Goal: Task Accomplishment & Management: Complete application form

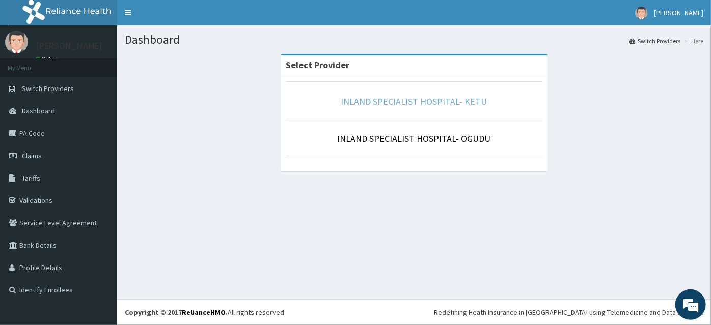
click at [430, 105] on link "INLAND SPECIALIST HOSPITAL- KETU" at bounding box center [414, 102] width 146 height 12
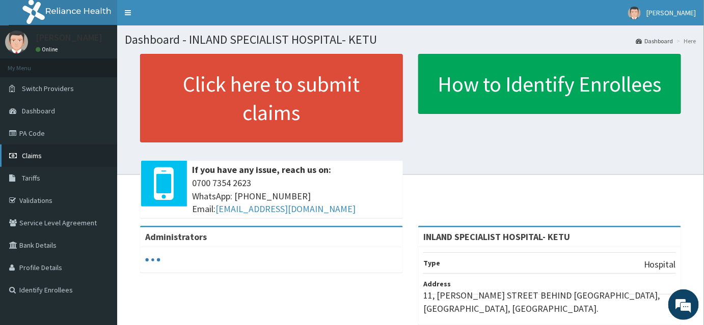
click at [26, 157] on span "Claims" at bounding box center [32, 155] width 20 height 9
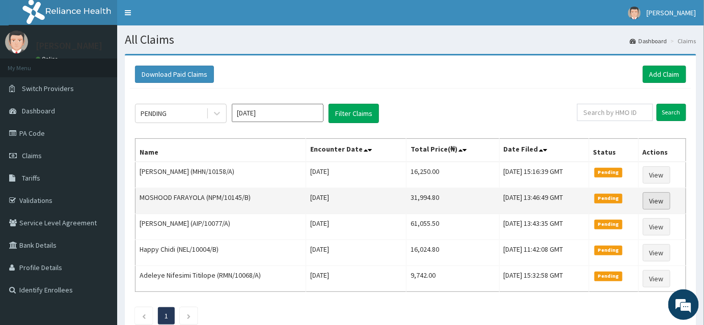
click at [653, 203] on link "View" at bounding box center [656, 200] width 27 height 17
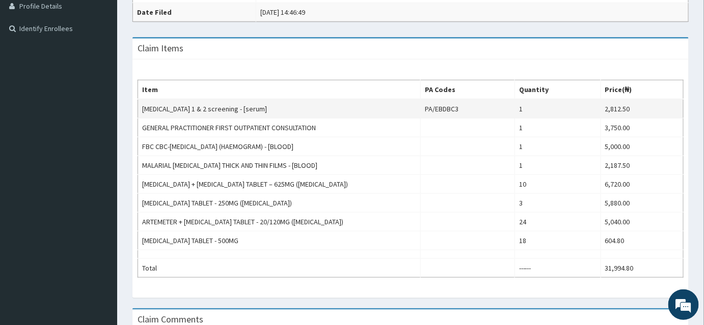
scroll to position [246, 0]
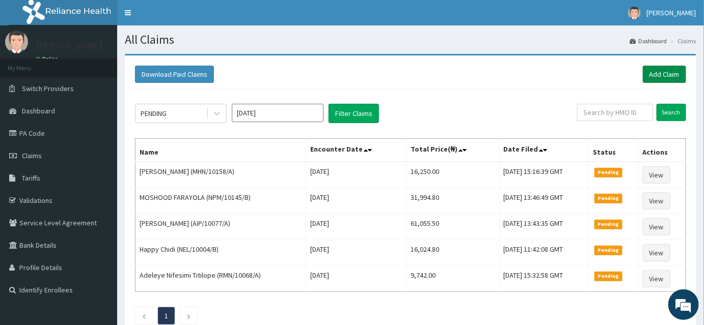
click at [676, 75] on link "Add Claim" at bounding box center [664, 74] width 43 height 17
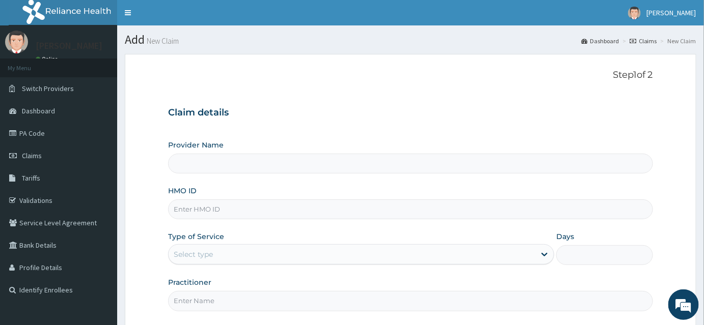
type input "INLAND SPECIALIST HOSPITAL- KETU"
click at [188, 215] on input "HMO ID" at bounding box center [410, 210] width 485 height 20
type input "NPM/10274/B"
click at [192, 254] on div "Select type" at bounding box center [193, 254] width 39 height 10
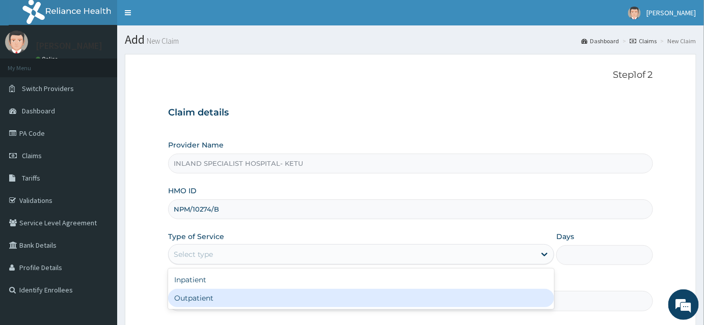
click at [188, 295] on div "Outpatient" at bounding box center [361, 298] width 386 height 18
type input "1"
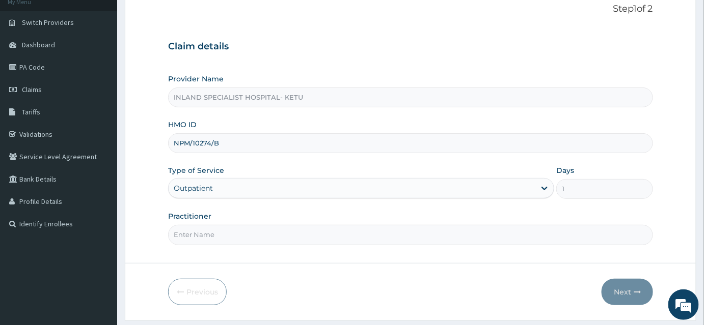
scroll to position [92, 0]
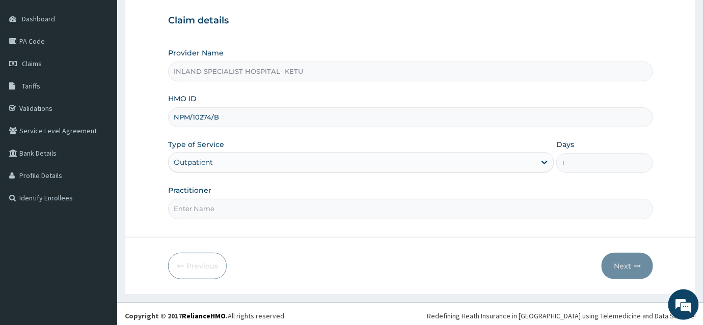
click at [193, 211] on input "Practitioner" at bounding box center [410, 209] width 485 height 20
type input "[PERSON_NAME]"
click at [620, 261] on button "Next" at bounding box center [626, 266] width 51 height 26
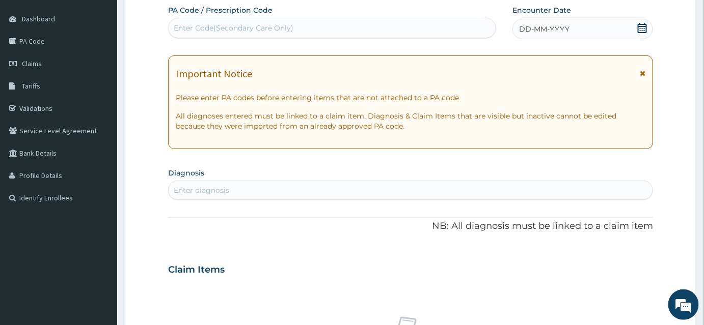
scroll to position [46, 0]
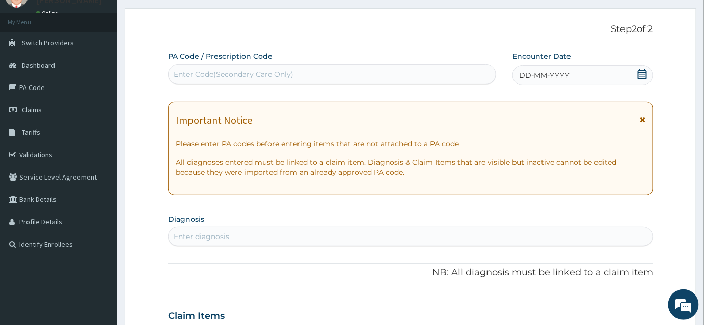
click at [643, 77] on icon at bounding box center [642, 74] width 10 height 10
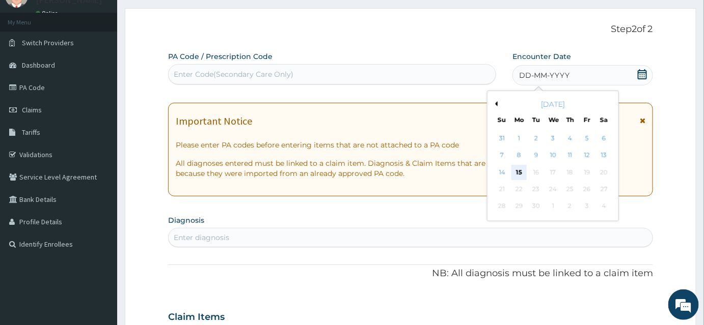
click at [519, 176] on div "15" at bounding box center [518, 172] width 15 height 15
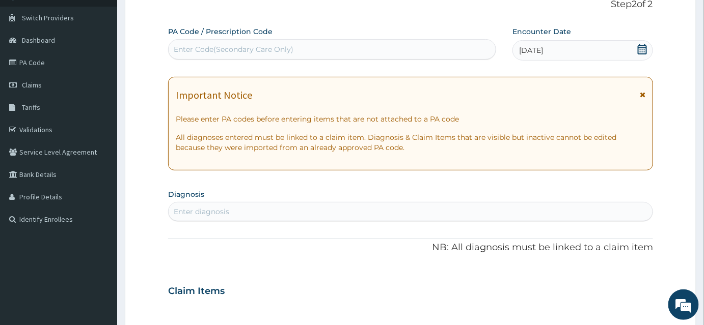
scroll to position [92, 0]
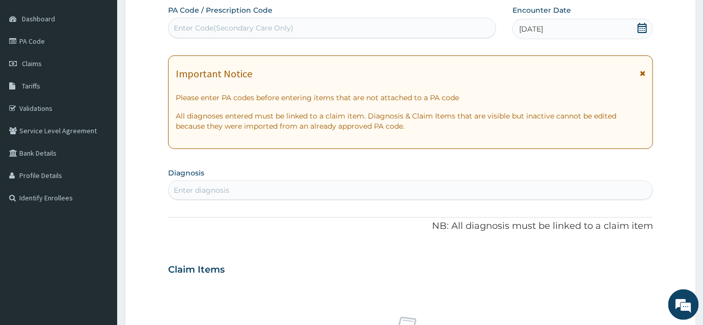
click at [188, 190] on div "Enter diagnosis" at bounding box center [201, 190] width 55 height 10
type input "PREGNA"
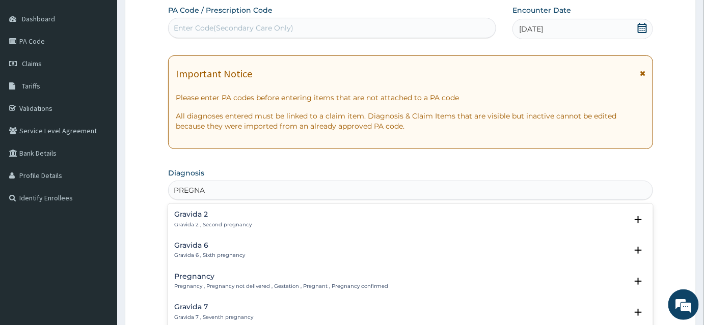
scroll to position [138, 0]
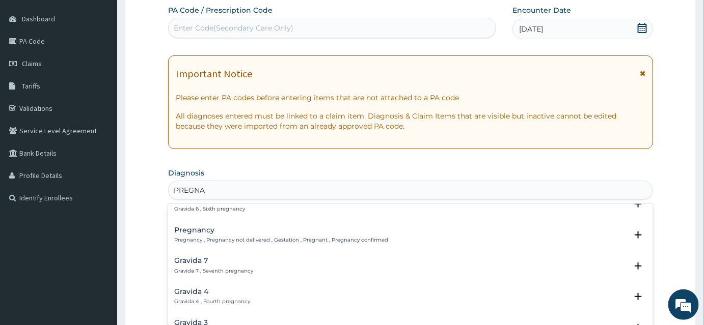
click at [227, 229] on h4 "Pregnancy" at bounding box center [281, 231] width 214 height 8
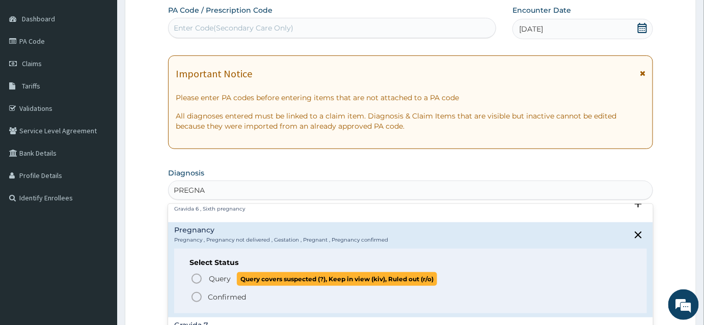
click at [198, 276] on icon "status option query" at bounding box center [196, 279] width 12 height 12
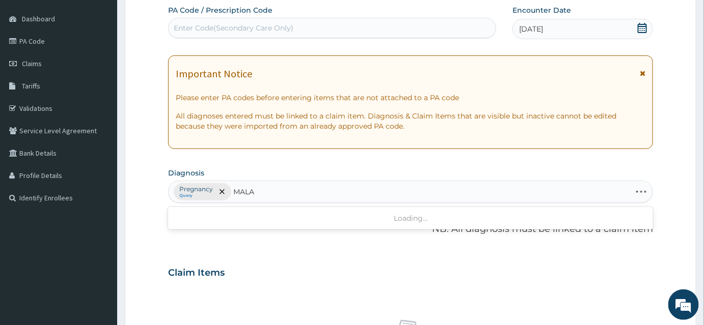
type input "MALAR"
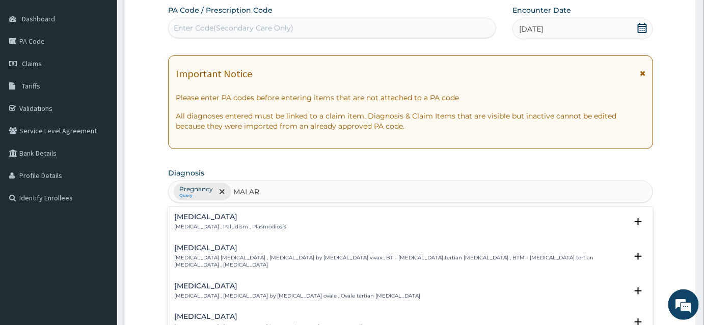
click at [214, 226] on p "Malaria , Paludism , Plasmodiosis" at bounding box center [230, 227] width 112 height 7
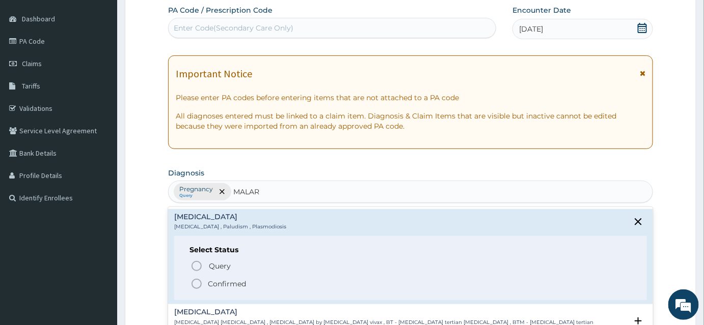
click at [195, 282] on icon "status option filled" at bounding box center [196, 284] width 12 height 12
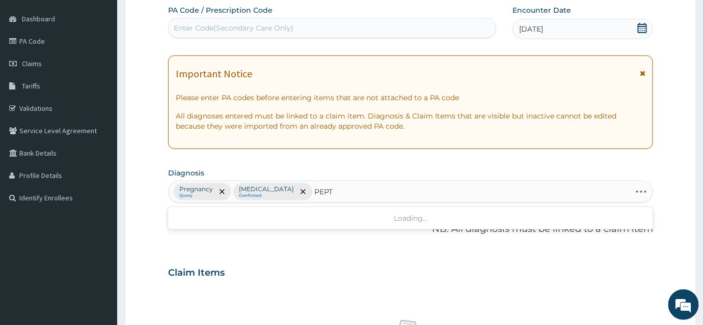
type input "PEPTI"
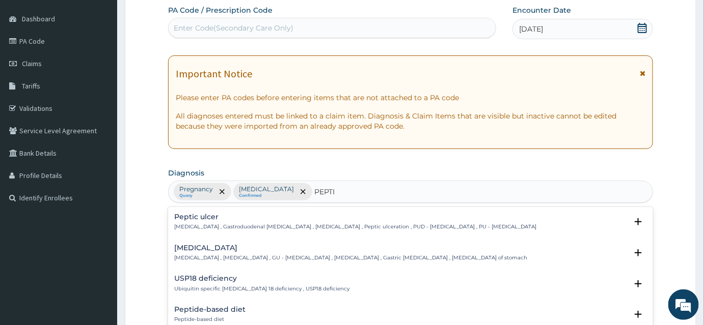
click at [200, 220] on div "Peptic ulcer Peptic ulcer , Gastroduodenal ulcer , Peptic ulcer disease , Pepti…" at bounding box center [355, 222] width 362 height 18
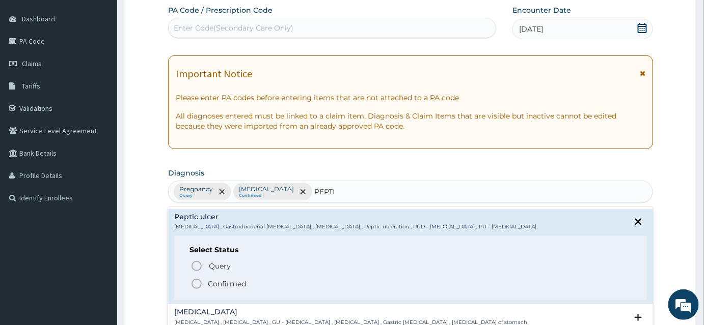
click at [201, 282] on circle "status option filled" at bounding box center [196, 284] width 9 height 9
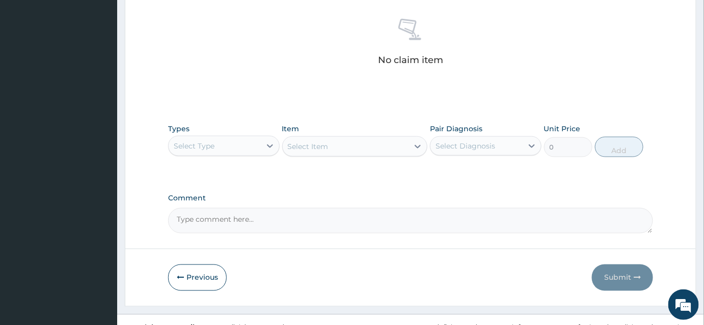
scroll to position [407, 0]
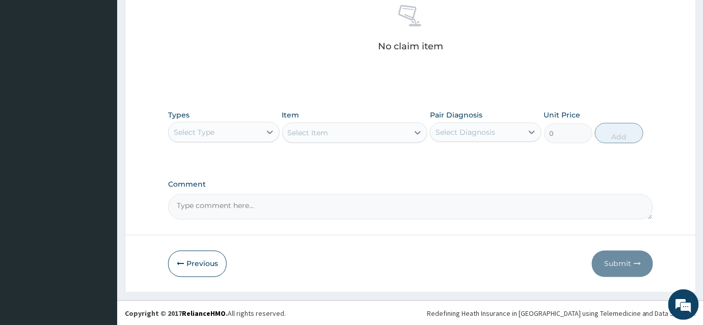
click at [208, 131] on div "Select Type" at bounding box center [194, 132] width 41 height 10
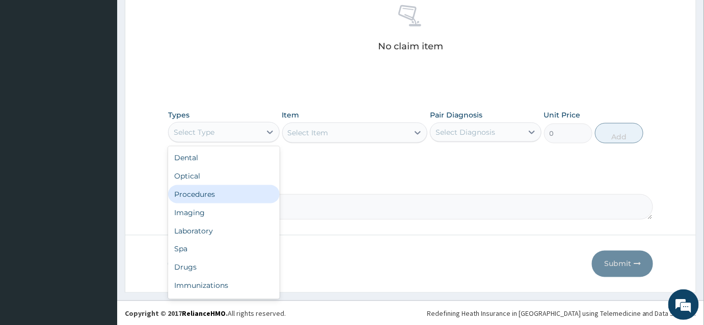
click at [203, 195] on div "Procedures" at bounding box center [224, 194] width 112 height 18
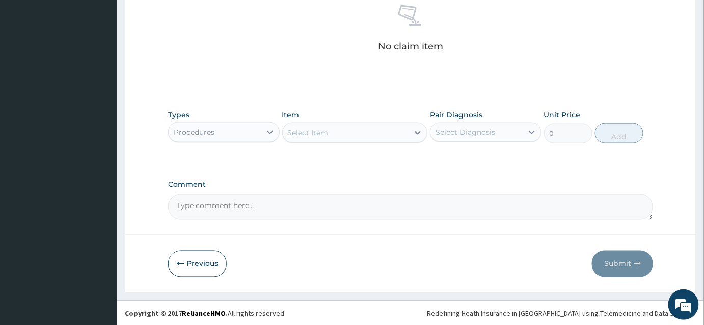
click at [335, 132] on div "Select Item" at bounding box center [346, 133] width 126 height 16
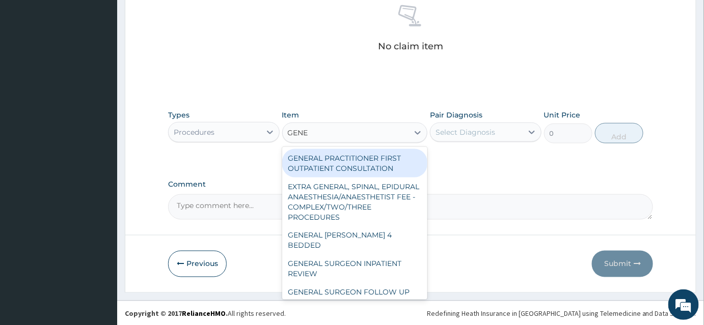
type input "GENER"
click at [355, 162] on div "GENERAL PRACTITIONER FIRST OUTPATIENT CONSULTATION" at bounding box center [355, 163] width 146 height 29
type input "3750"
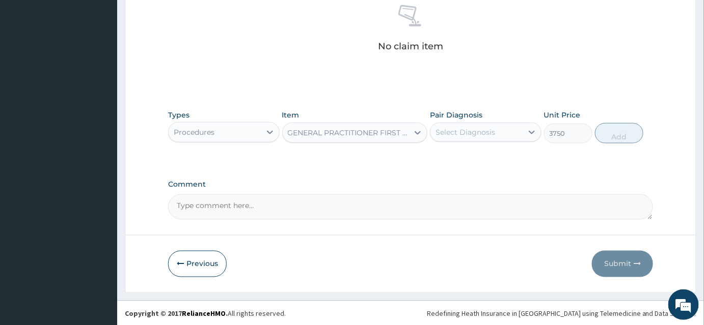
click at [465, 124] on div "Select Diagnosis" at bounding box center [476, 132] width 92 height 16
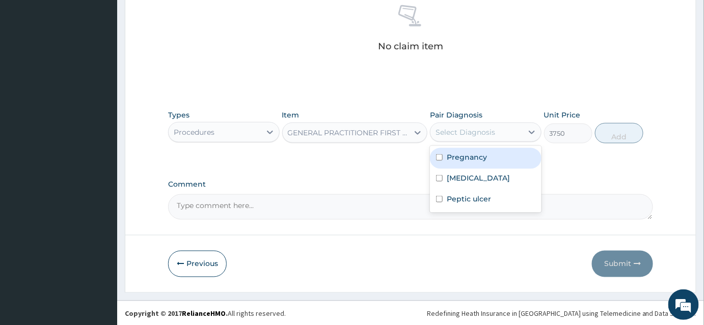
click at [461, 153] on label "Pregnancy" at bounding box center [467, 157] width 40 height 10
checkbox input "true"
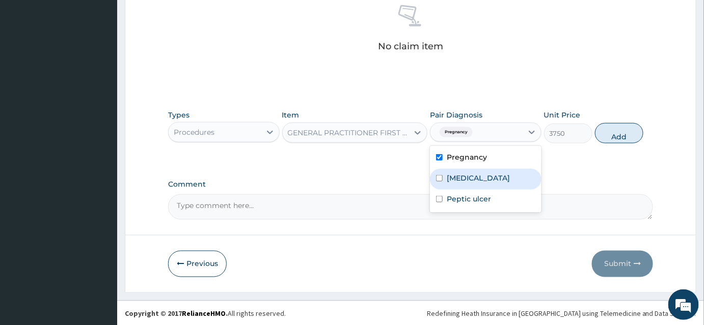
click at [461, 173] on label "Malaria" at bounding box center [478, 178] width 63 height 10
click at [460, 188] on div "Malaria" at bounding box center [486, 179] width 112 height 21
checkbox input "false"
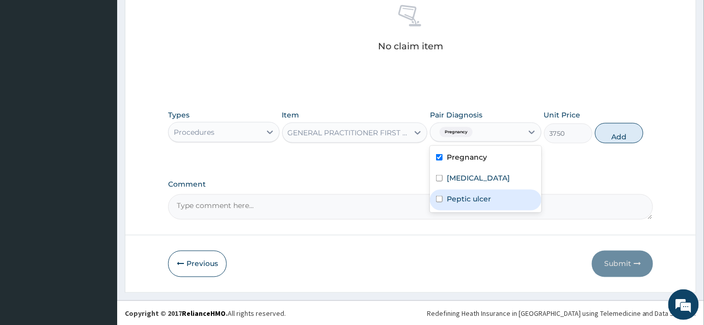
click at [464, 194] on label "Peptic ulcer" at bounding box center [469, 199] width 44 height 10
checkbox input "true"
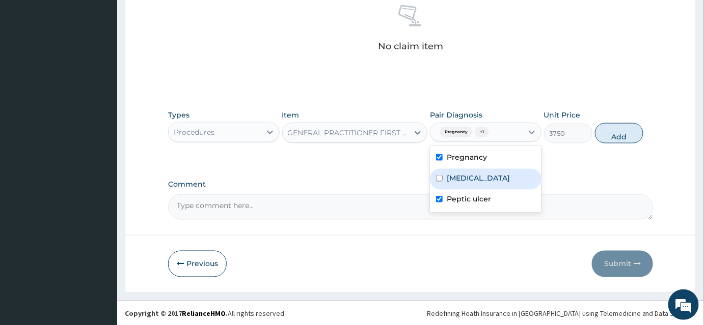
click at [465, 179] on label "Malaria" at bounding box center [478, 178] width 63 height 10
checkbox input "true"
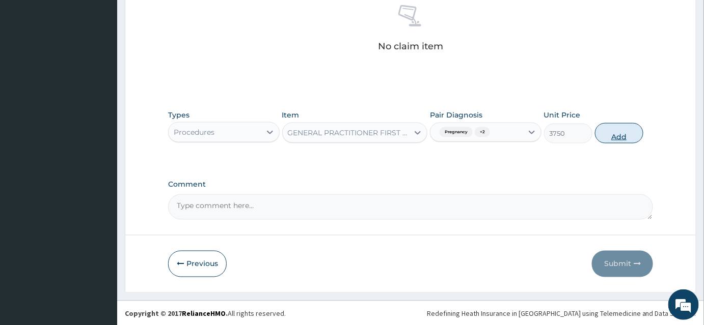
click at [612, 134] on button "Add" at bounding box center [619, 133] width 48 height 20
type input "0"
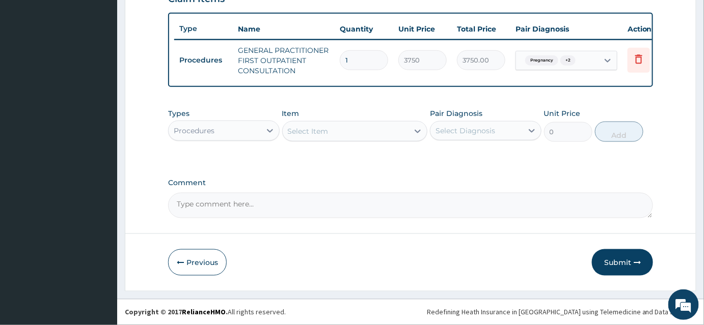
click at [238, 126] on div "Procedures" at bounding box center [215, 131] width 92 height 16
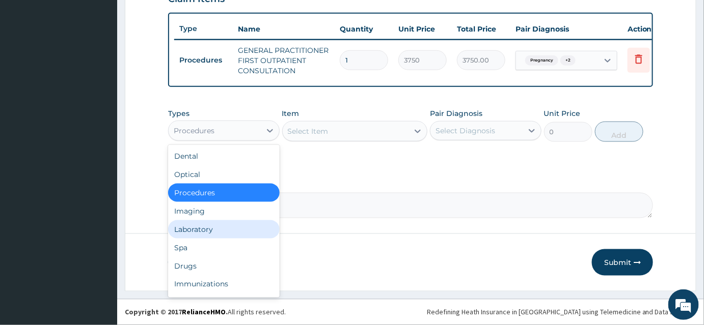
click at [194, 230] on div "Laboratory" at bounding box center [224, 229] width 112 height 18
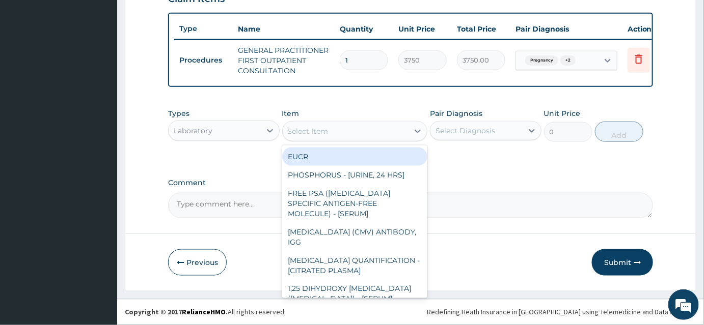
click at [319, 131] on div "Select Item" at bounding box center [308, 131] width 41 height 10
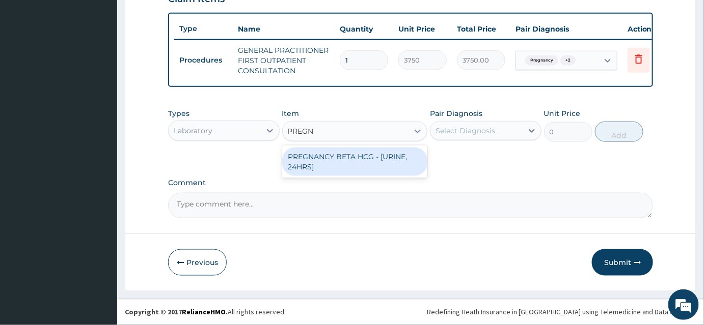
type input "PREG"
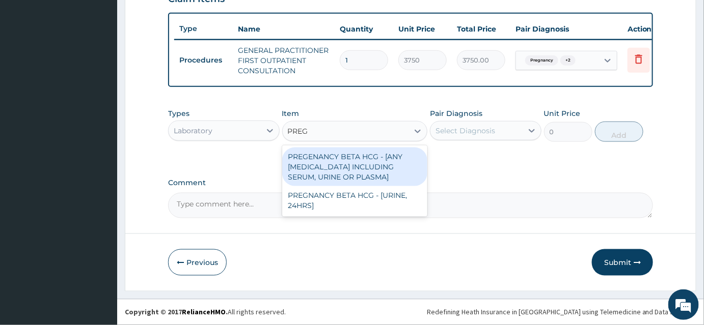
click at [375, 171] on div "PREGENANCY BETA HCG - [ANY BODY FLUID INCLUDING SERUM, URINE OR PLASMA]" at bounding box center [355, 167] width 146 height 39
type input "2500"
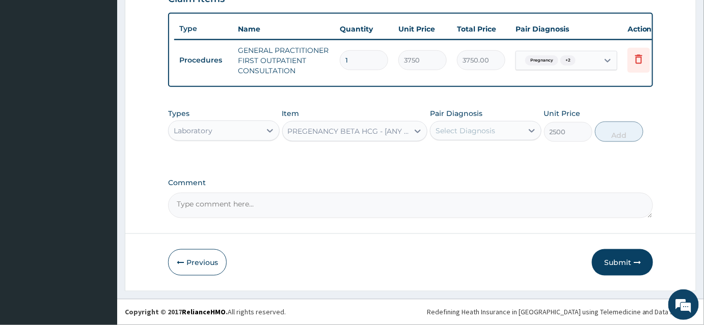
click at [471, 130] on div "Select Diagnosis" at bounding box center [465, 131] width 60 height 10
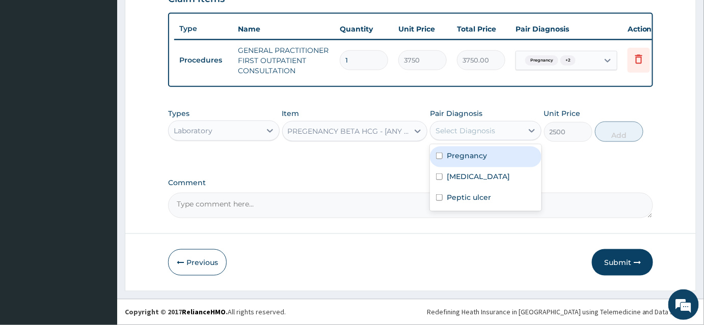
click at [456, 159] on label "Pregnancy" at bounding box center [467, 156] width 40 height 10
checkbox input "true"
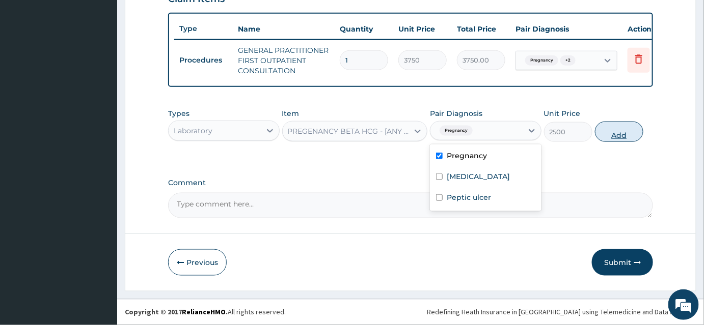
click at [626, 135] on button "Add" at bounding box center [619, 132] width 48 height 20
type input "0"
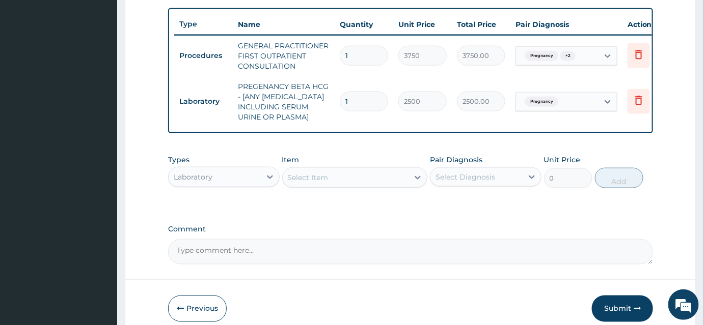
click at [326, 178] on div "Select Item" at bounding box center [308, 178] width 41 height 10
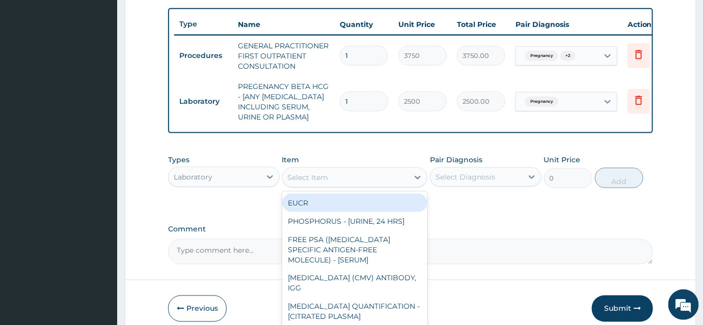
click at [187, 182] on div "Laboratory" at bounding box center [193, 177] width 39 height 10
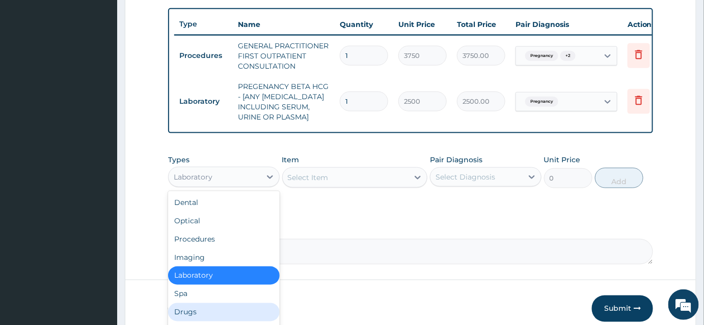
click at [186, 315] on div "Drugs" at bounding box center [224, 312] width 112 height 18
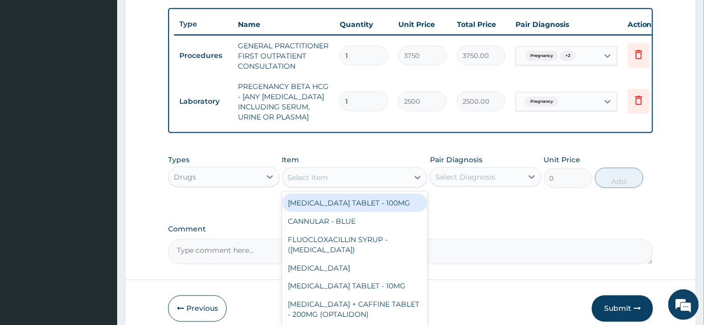
click at [298, 183] on div "Select Item" at bounding box center [308, 178] width 41 height 10
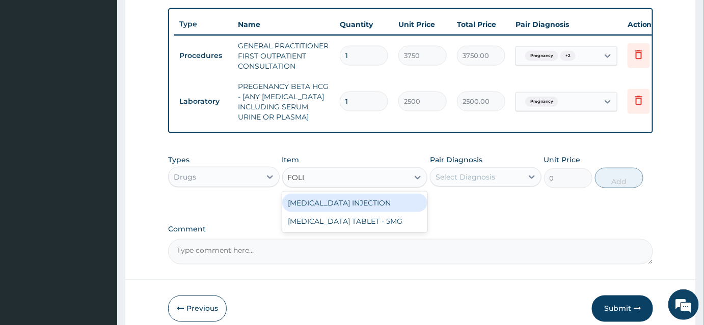
type input "FOLIC"
click at [365, 206] on div "FOLIC ACID TABLET - 5MG" at bounding box center [355, 203] width 146 height 18
type input "11.2"
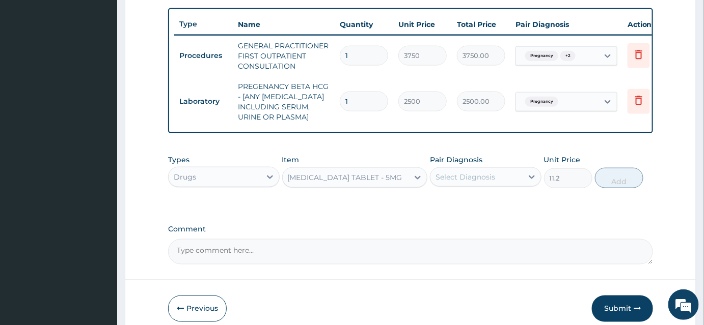
click at [493, 177] on div "Select Diagnosis" at bounding box center [465, 177] width 60 height 10
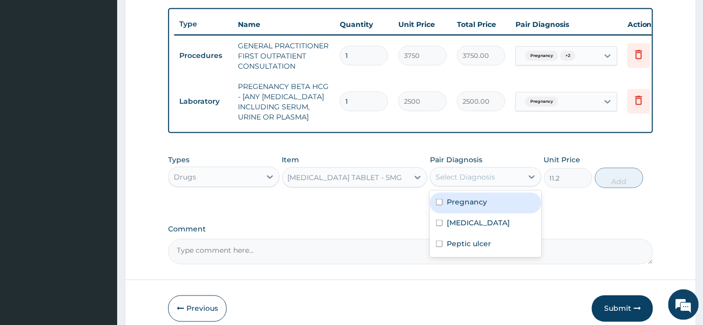
click at [474, 207] on label "Pregnancy" at bounding box center [467, 202] width 40 height 10
checkbox input "true"
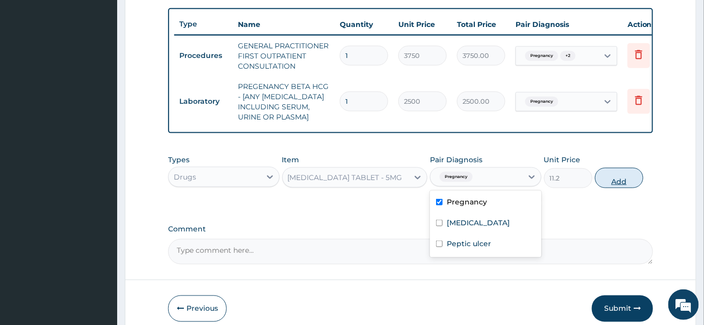
click at [615, 184] on button "Add" at bounding box center [619, 178] width 48 height 20
type input "0"
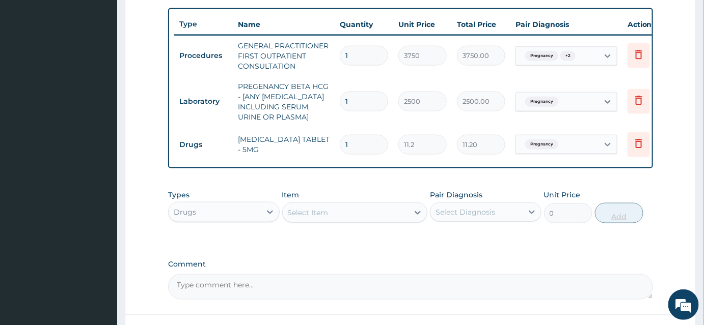
type input "14"
type input "156.80"
type input "14"
click at [333, 214] on div "Select Item" at bounding box center [346, 213] width 126 height 16
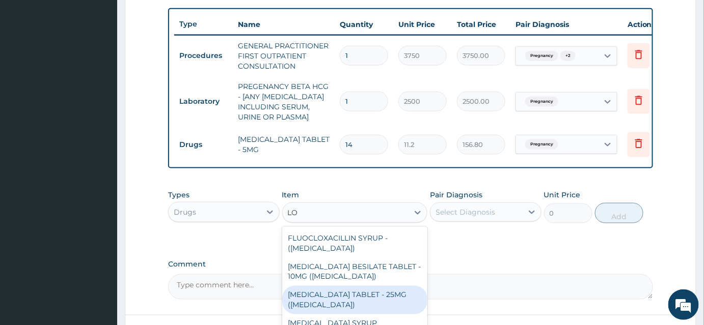
type input "L"
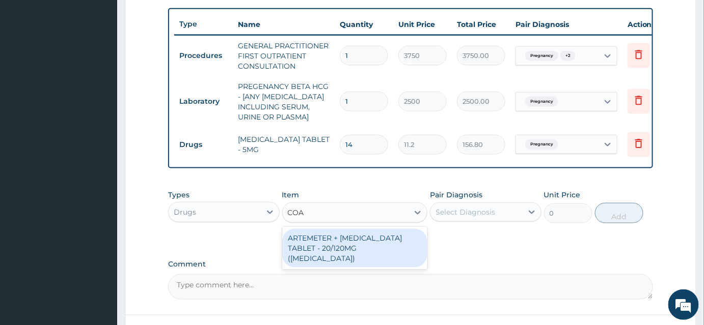
type input "COAR"
click at [392, 252] on div "ARTEMETER + LUMEFANTRINE TABLET - 20/120MG (COARTEM)" at bounding box center [355, 248] width 146 height 39
type input "210"
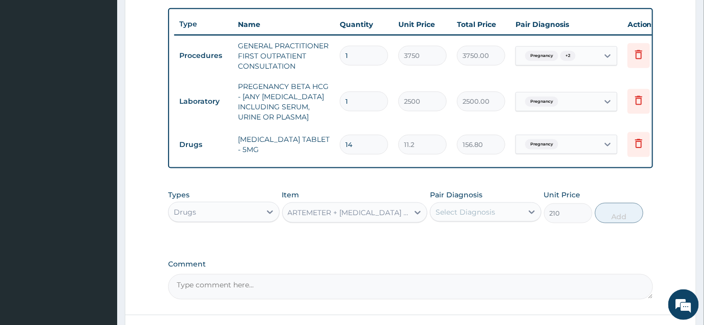
click at [481, 217] on div "Select Diagnosis" at bounding box center [465, 212] width 60 height 10
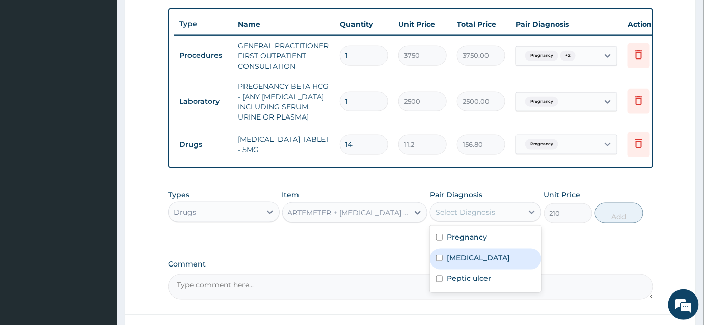
click at [452, 263] on label "Malaria" at bounding box center [478, 258] width 63 height 10
checkbox input "true"
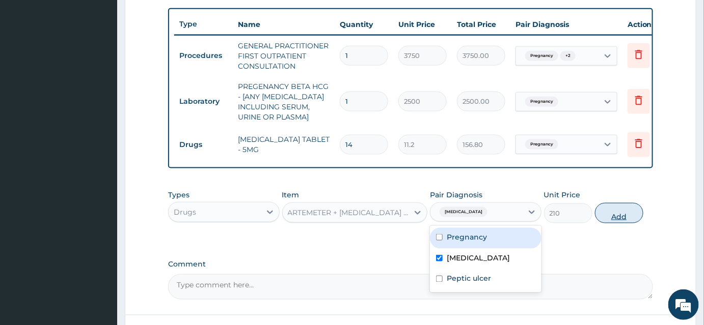
click at [617, 219] on button "Add" at bounding box center [619, 213] width 48 height 20
type input "0"
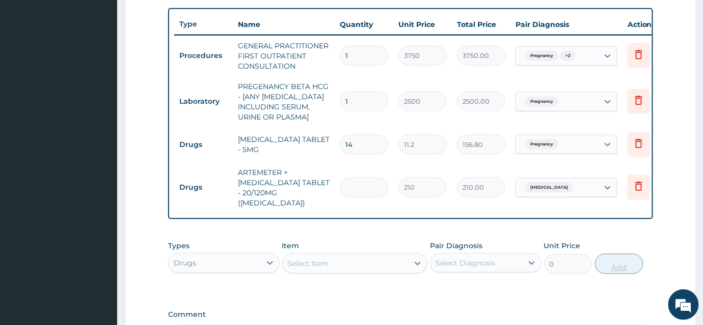
type input "0.00"
type input "2"
type input "420.00"
type input "24"
type input "5040.00"
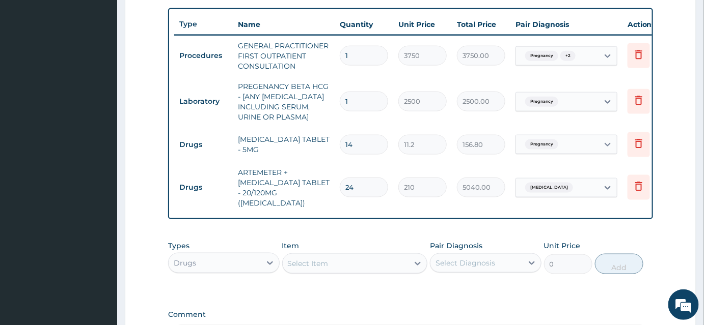
type input "24"
click at [328, 256] on div "Select Item" at bounding box center [346, 264] width 126 height 16
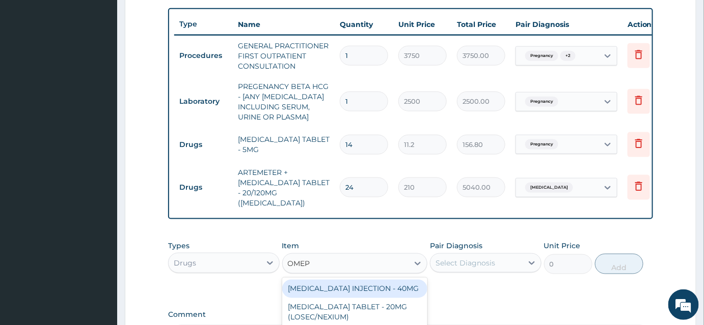
type input "OMEPR"
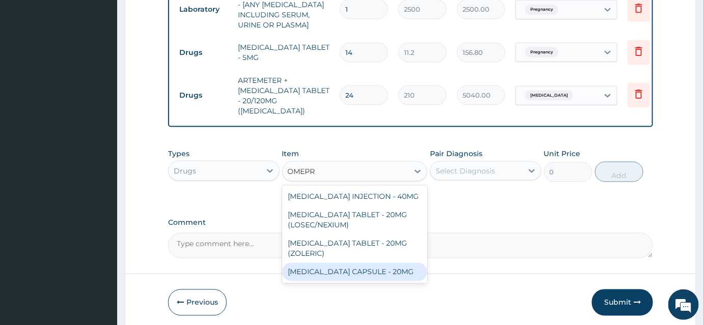
click at [352, 271] on div "OMEPRAZOLE CAPSULE - 20MG" at bounding box center [355, 272] width 146 height 18
type input "140"
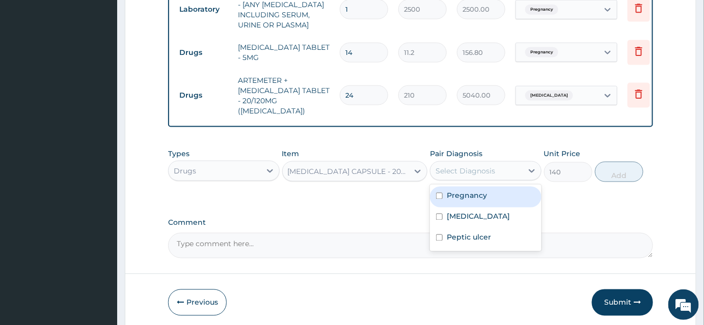
click at [462, 166] on div "Select Diagnosis" at bounding box center [465, 171] width 60 height 10
click at [442, 193] on input "checkbox" at bounding box center [439, 196] width 7 height 7
checkbox input "true"
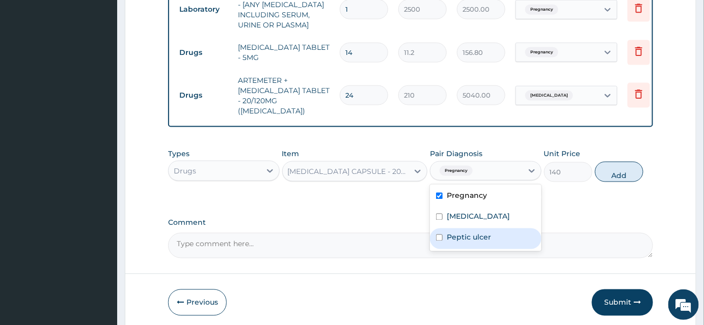
click at [441, 236] on input "checkbox" at bounding box center [439, 238] width 7 height 7
checkbox input "true"
click at [441, 193] on input "checkbox" at bounding box center [439, 196] width 7 height 7
checkbox input "false"
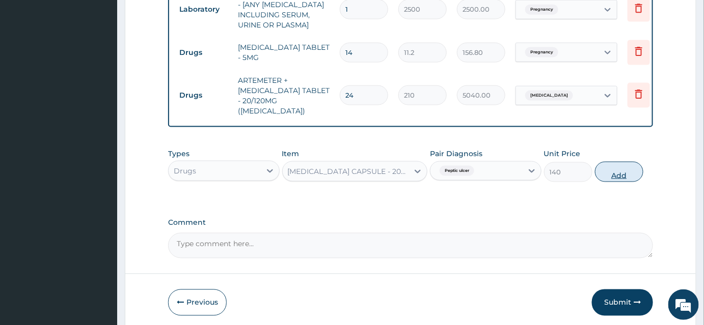
click at [615, 168] on button "Add" at bounding box center [619, 172] width 48 height 20
type input "0"
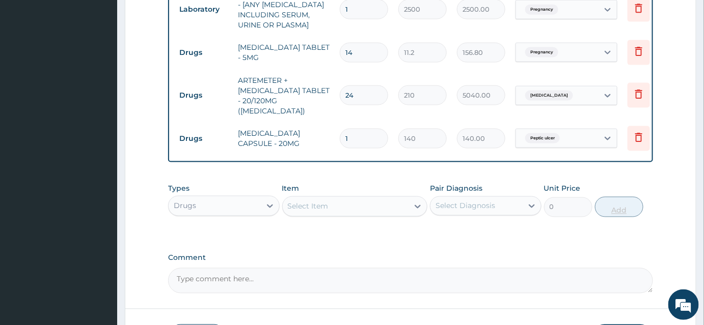
type input "10"
type input "1400.00"
type input "10"
click at [332, 201] on div "Select Item" at bounding box center [346, 207] width 126 height 16
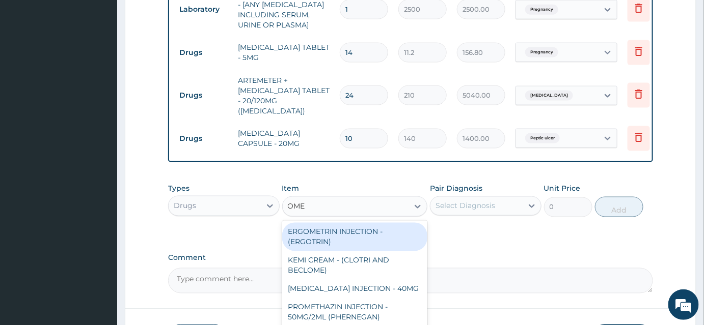
type input "OMEP"
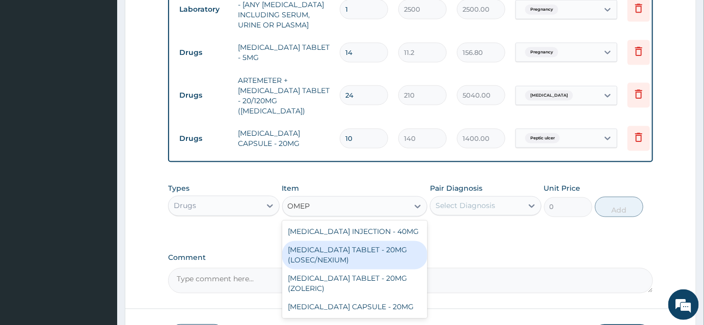
click at [364, 248] on div "ESOMEPRAZOLE TABLET - 20MG (LOSEC/NEXIUM)" at bounding box center [355, 255] width 146 height 29
type input "420"
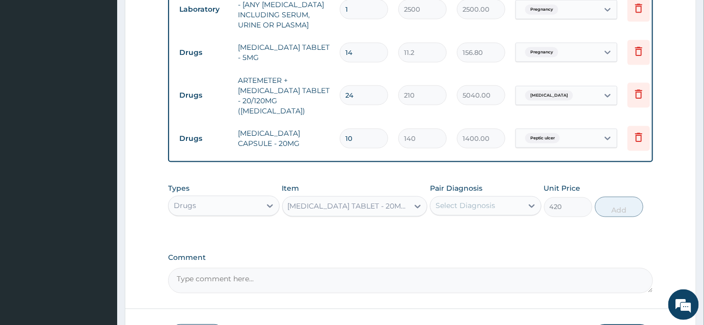
click at [455, 201] on div "Select Diagnosis" at bounding box center [465, 206] width 60 height 10
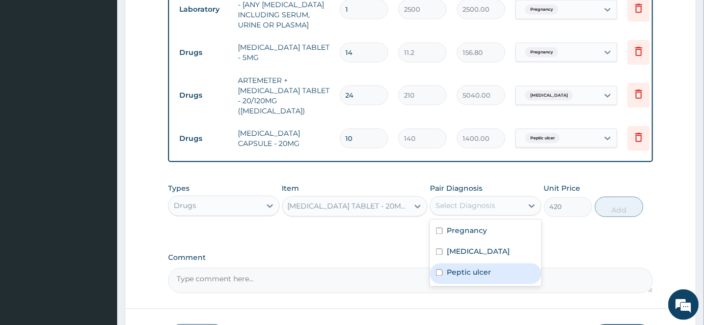
click at [443, 264] on div "Peptic ulcer" at bounding box center [486, 274] width 112 height 21
checkbox input "true"
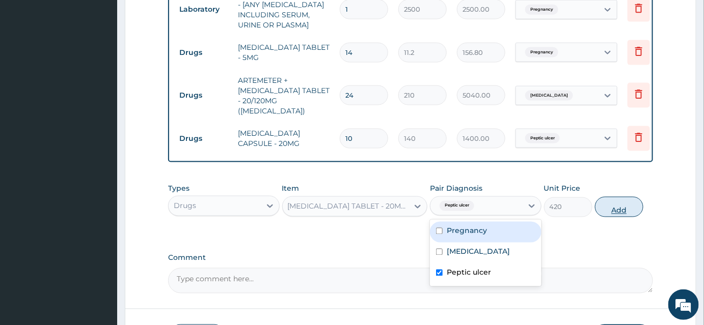
click at [615, 198] on button "Add" at bounding box center [619, 207] width 48 height 20
type input "0"
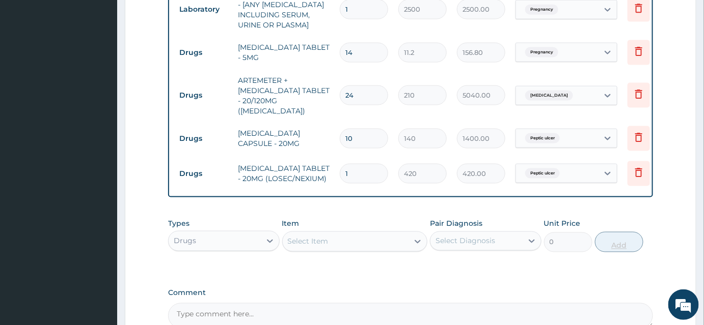
type input "10"
type input "4200.00"
type input "10"
click at [634, 131] on icon at bounding box center [638, 137] width 12 height 12
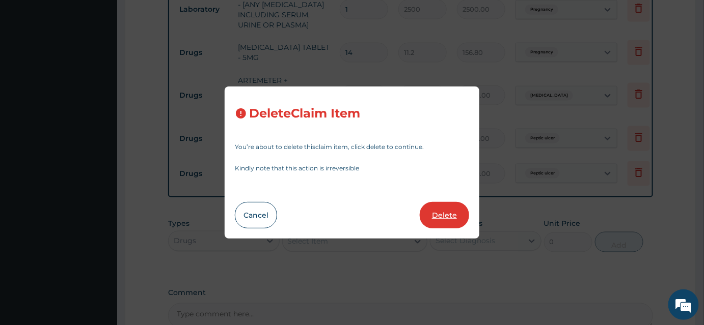
click at [453, 215] on button "Delete" at bounding box center [444, 215] width 49 height 26
type input "420"
type input "4200.00"
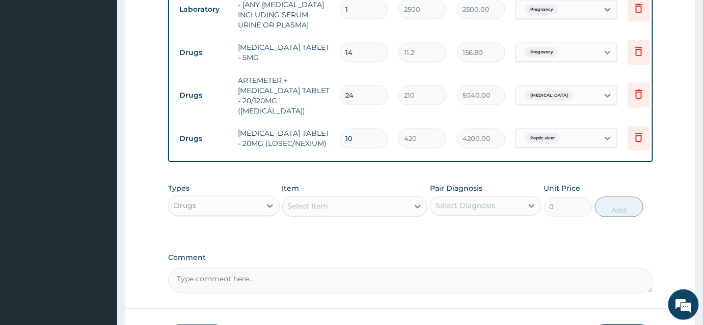
click at [310, 205] on div "Select Item" at bounding box center [308, 207] width 41 height 10
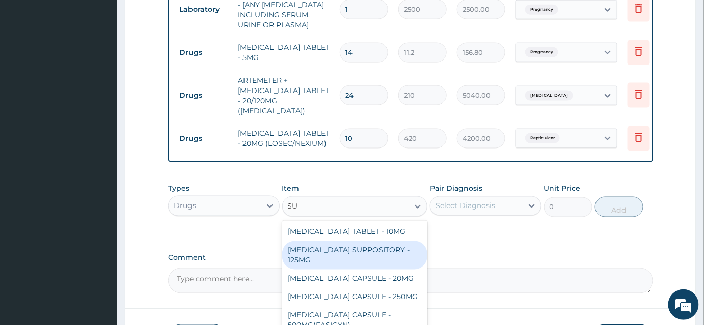
type input "S"
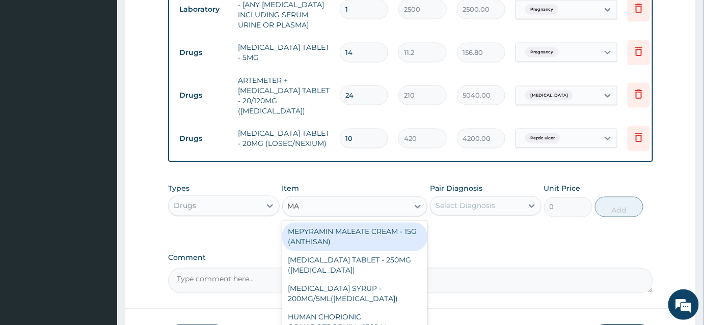
type input "MAG"
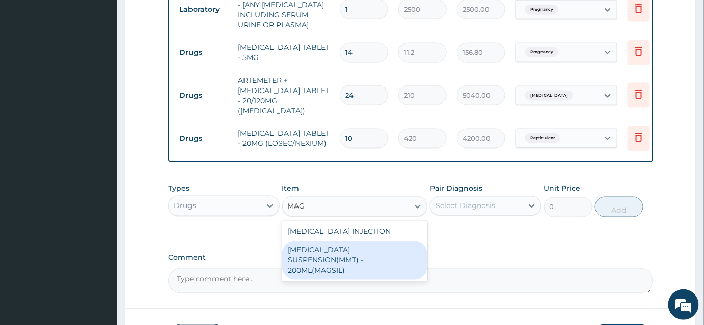
click at [334, 246] on div "ANTACID SUSPENSION(MMT) - 200ML(MAGSIL)" at bounding box center [355, 260] width 146 height 39
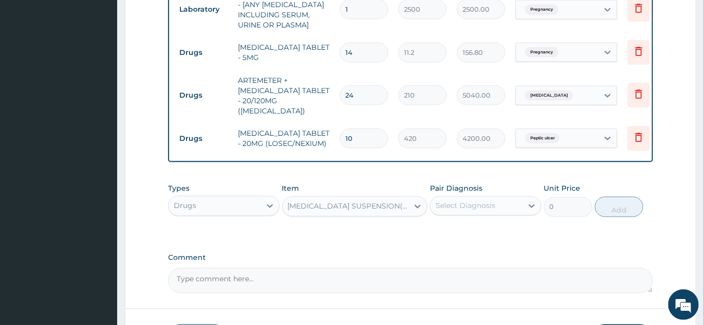
type input "1120"
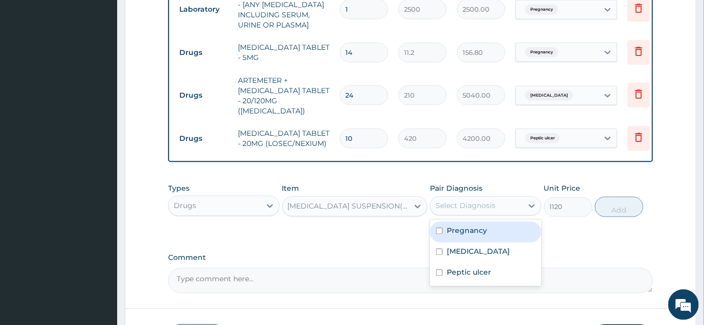
click at [470, 207] on div "Select Diagnosis" at bounding box center [476, 206] width 92 height 16
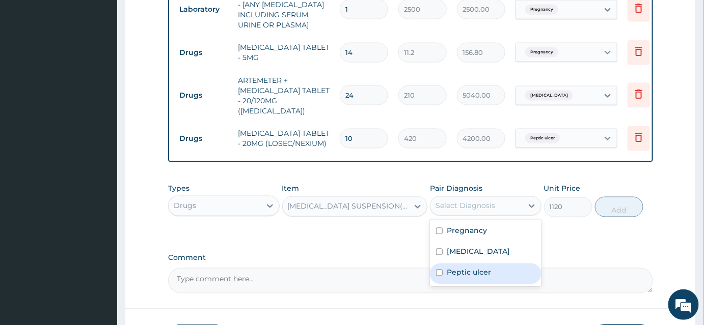
click at [435, 266] on div "Peptic ulcer" at bounding box center [486, 274] width 112 height 21
checkbox input "true"
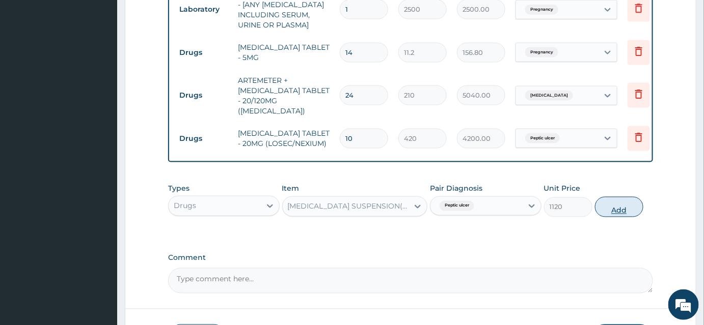
click at [616, 198] on button "Add" at bounding box center [619, 207] width 48 height 20
type input "0"
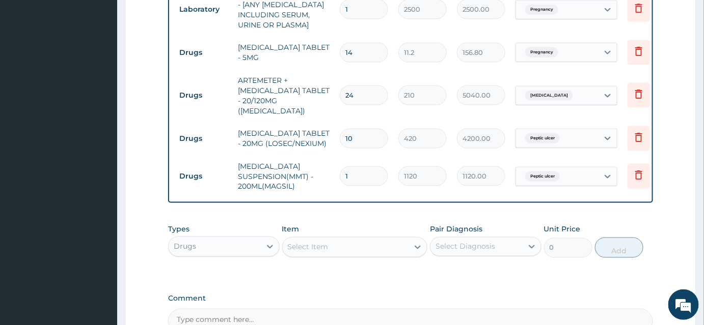
click at [324, 245] on div "Select Item" at bounding box center [308, 247] width 41 height 10
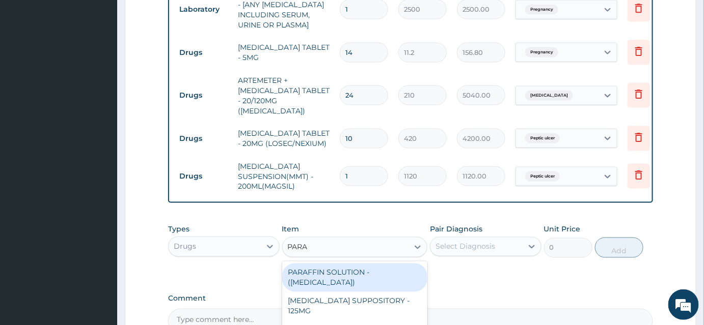
type input "PARAC"
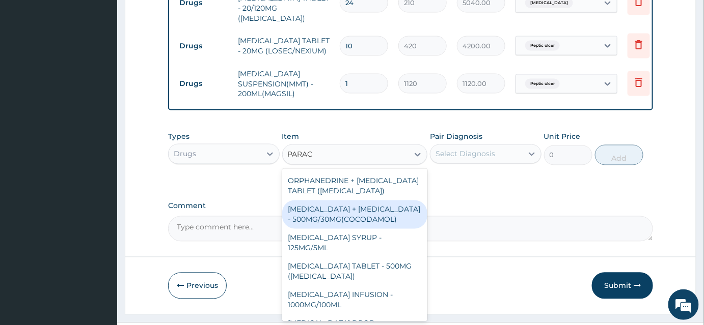
scroll to position [0, 0]
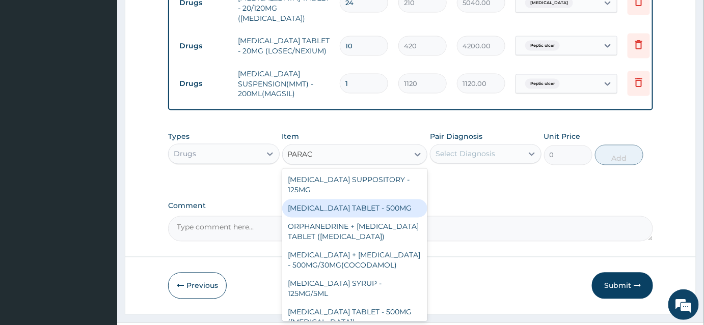
click at [382, 206] on div "PARACETAMOL TABLET - 500MG" at bounding box center [355, 209] width 146 height 18
type input "33.599999999999994"
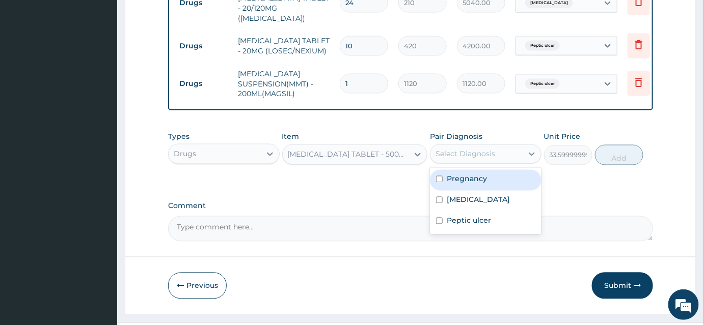
click at [471, 149] on div "Select Diagnosis" at bounding box center [465, 154] width 60 height 10
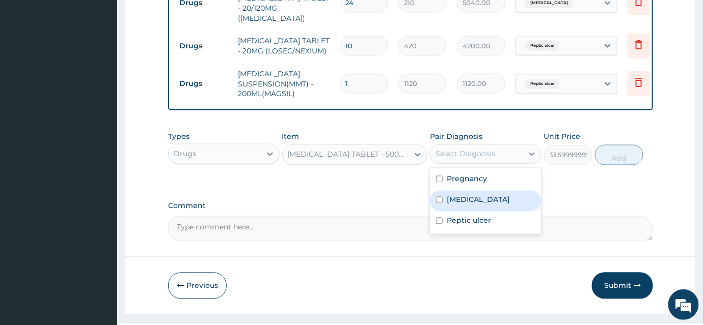
click at [452, 196] on label "Malaria" at bounding box center [478, 200] width 63 height 10
checkbox input "true"
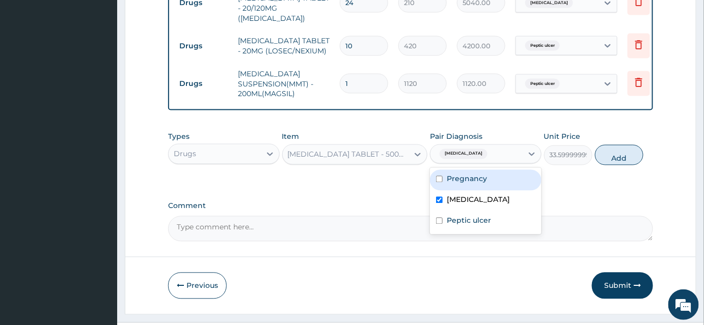
click at [457, 174] on label "Pregnancy" at bounding box center [467, 179] width 40 height 10
checkbox input "true"
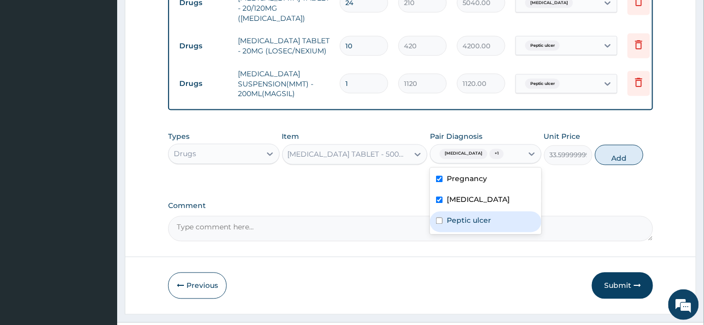
click at [451, 216] on label "Peptic ulcer" at bounding box center [469, 221] width 44 height 10
checkbox input "true"
click at [623, 153] on button "Add" at bounding box center [619, 155] width 48 height 20
type input "0"
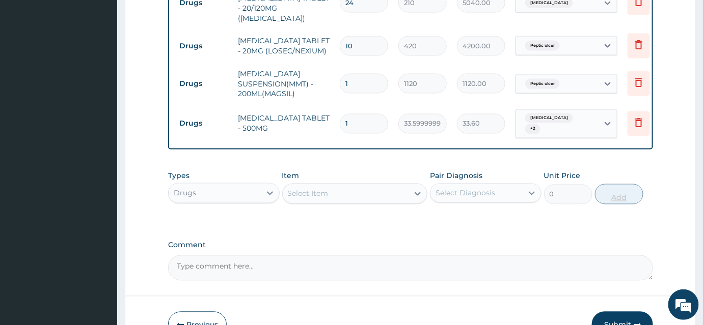
type input "18"
type input "604.80"
type input "18"
click at [219, 186] on div "Drugs" at bounding box center [215, 193] width 92 height 16
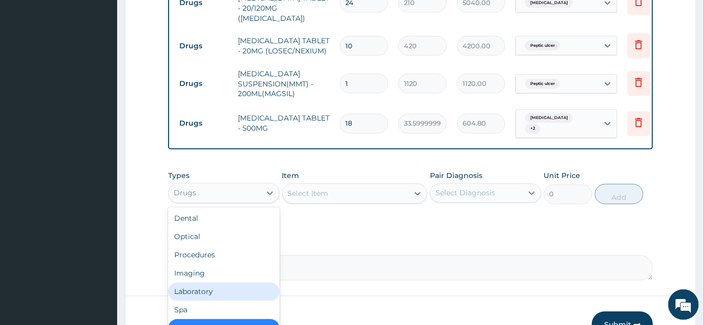
click at [204, 285] on div "Laboratory" at bounding box center [224, 292] width 112 height 18
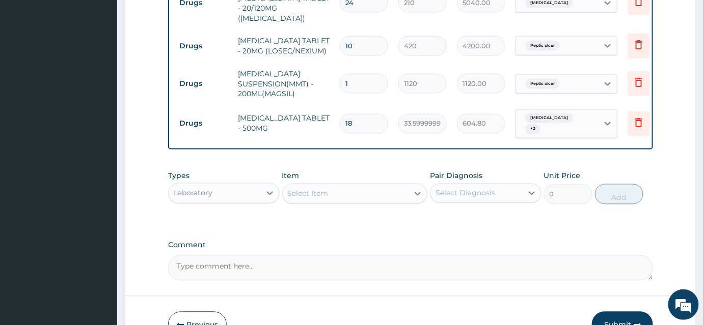
click at [322, 189] on div "Select Item" at bounding box center [308, 194] width 41 height 10
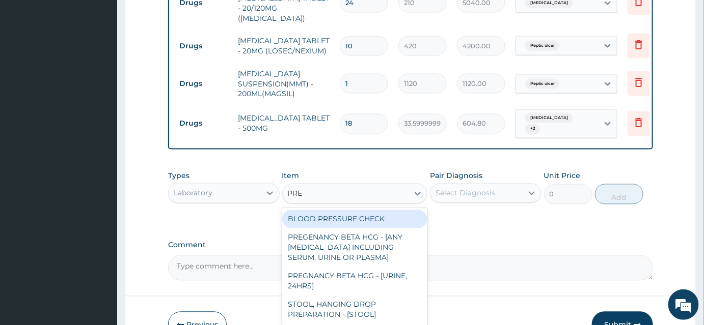
type input "PREG"
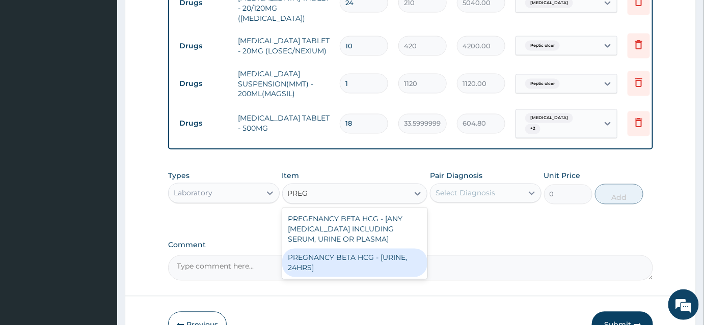
click at [314, 249] on div "PREGNANCY BETA HCG - [URINE, 24HRS]" at bounding box center [355, 263] width 146 height 29
type input "2500"
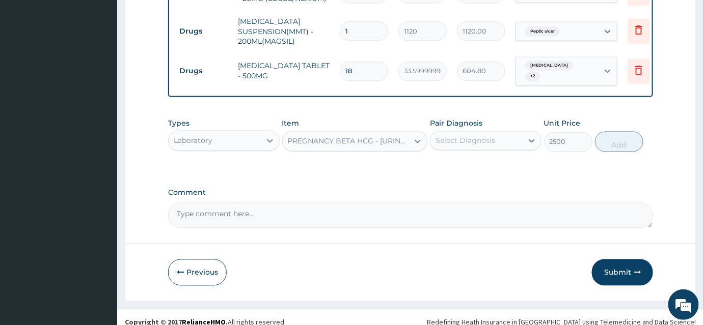
scroll to position [609, 0]
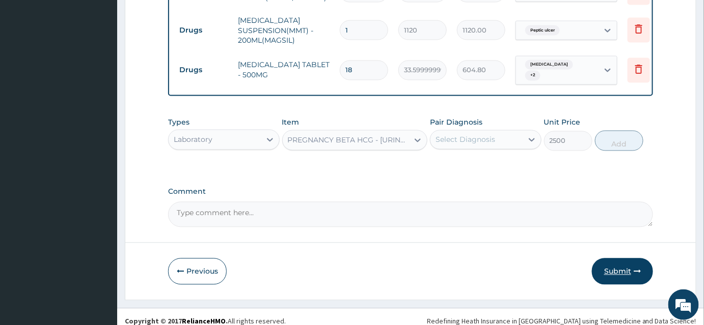
click at [625, 263] on button "Submit" at bounding box center [622, 272] width 61 height 26
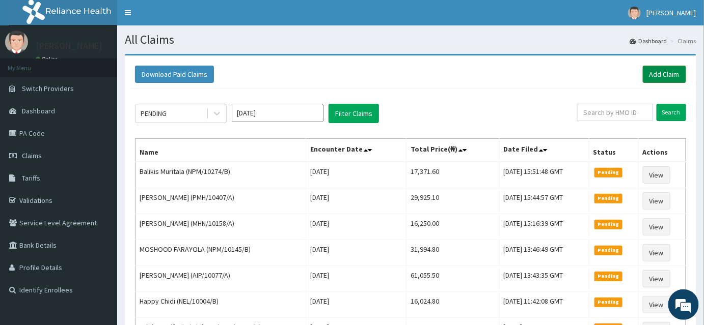
click at [666, 80] on link "Add Claim" at bounding box center [664, 74] width 43 height 17
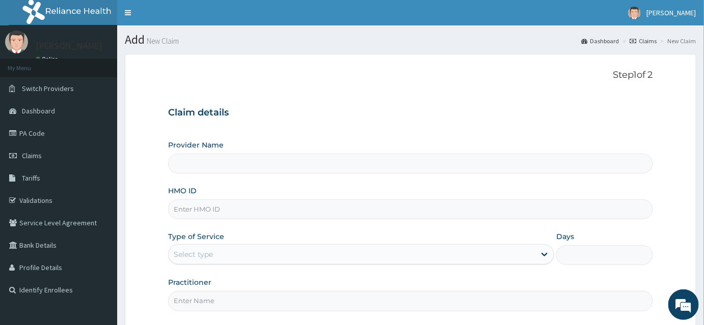
type input "INLAND SPECIALIST HOSPITAL- KETU"
click at [202, 203] on input "HMO ID" at bounding box center [410, 210] width 485 height 20
type input "TUL"
click at [41, 205] on link "Validations" at bounding box center [58, 200] width 117 height 22
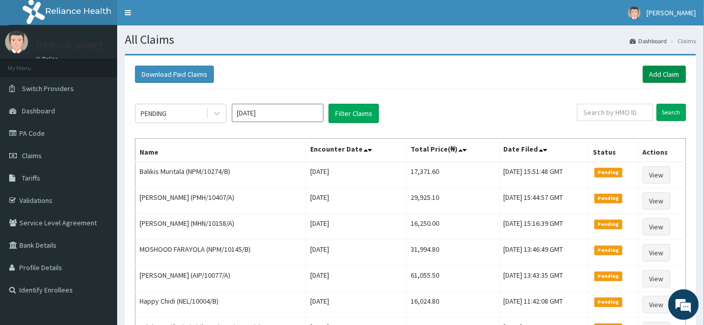
click at [650, 74] on link "Add Claim" at bounding box center [664, 74] width 43 height 17
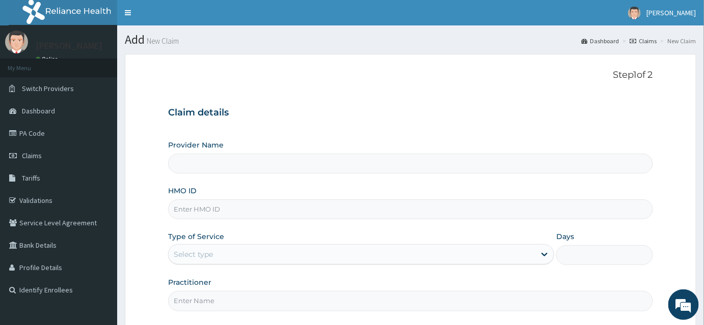
type input "INLAND SPECIALIST HOSPITAL- KETU"
click at [186, 213] on input "HMO ID" at bounding box center [410, 210] width 485 height 20
paste input "tul/10038/a"
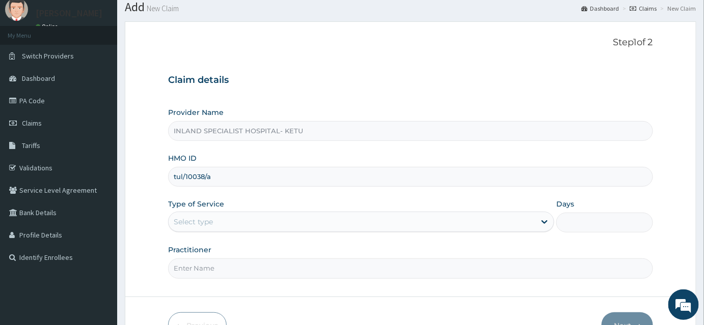
scroll to position [92, 0]
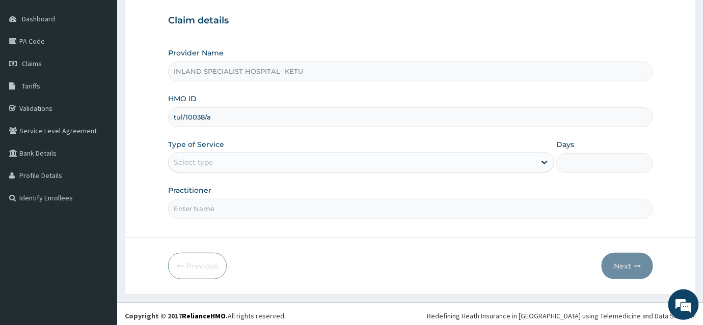
type input "tul/10038/a"
click at [185, 164] on div "Select type" at bounding box center [193, 162] width 39 height 10
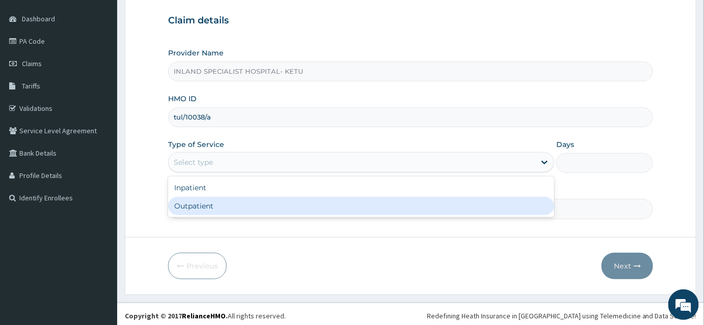
click at [190, 204] on div "Outpatient" at bounding box center [361, 206] width 386 height 18
type input "1"
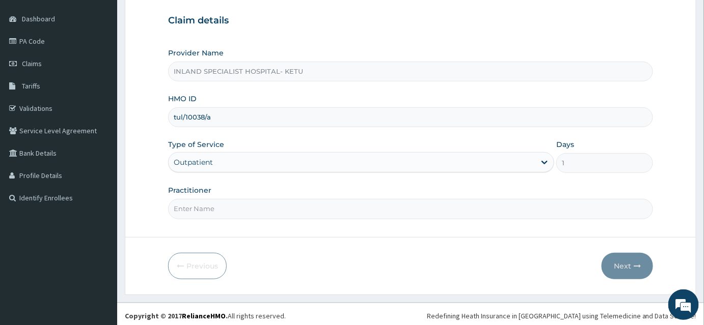
click at [192, 209] on input "Practitioner" at bounding box center [410, 209] width 485 height 20
type input "DR ASHAOLU"
click at [630, 264] on button "Next" at bounding box center [626, 266] width 51 height 26
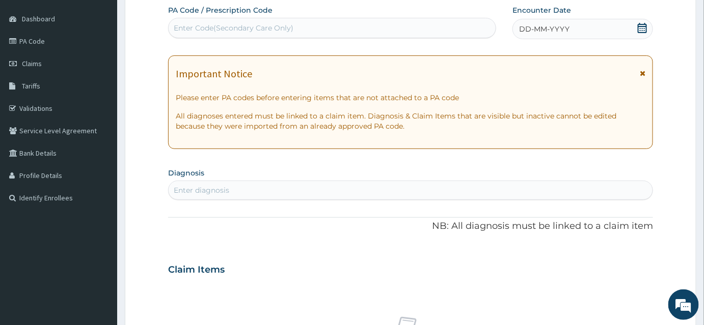
click at [644, 30] on icon at bounding box center [642, 28] width 10 height 10
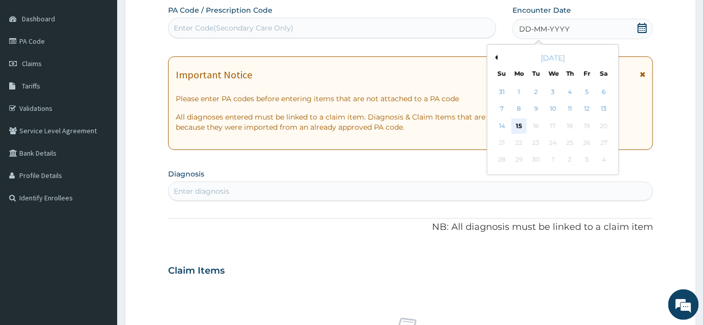
click at [517, 126] on div "15" at bounding box center [518, 126] width 15 height 15
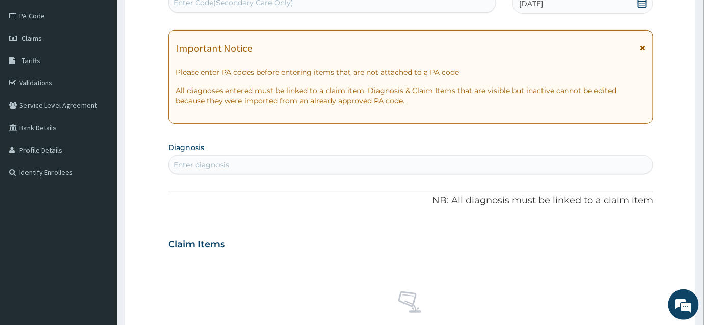
scroll to position [138, 0]
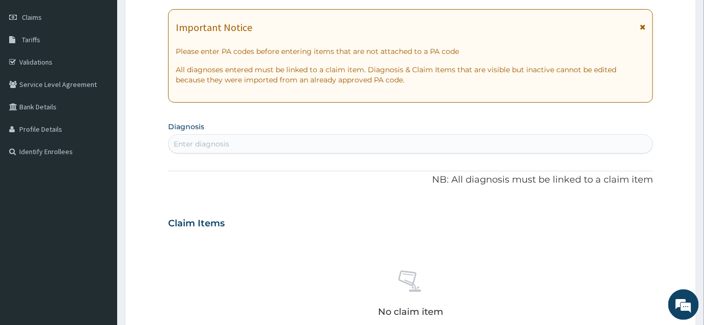
click at [202, 146] on div "Enter diagnosis" at bounding box center [201, 144] width 55 height 10
click at [196, 146] on div "Enter diagnosis" at bounding box center [201, 144] width 55 height 10
type input "MALAR"
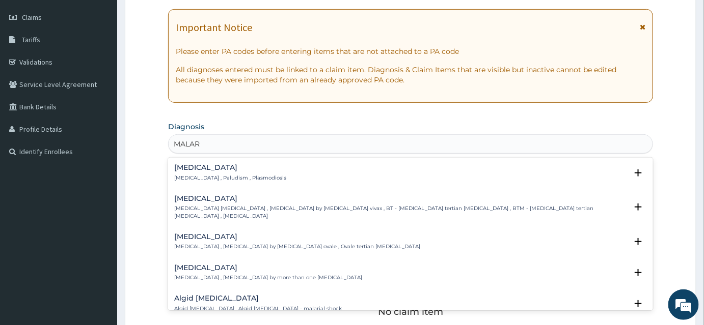
click at [205, 164] on h4 "Malaria" at bounding box center [230, 168] width 112 height 8
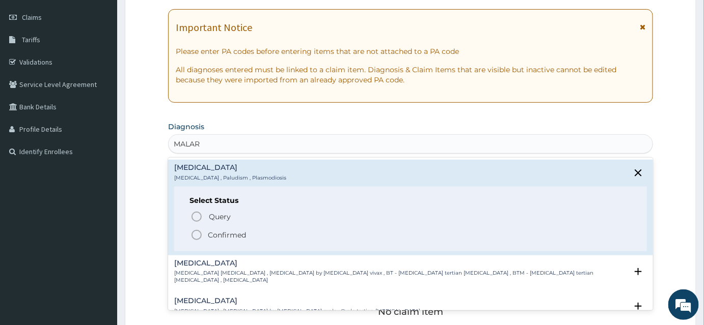
click at [197, 235] on icon "status option filled" at bounding box center [196, 235] width 12 height 12
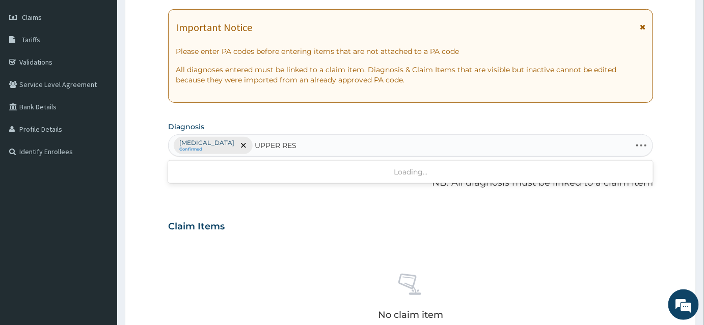
type input "UPPER RESP"
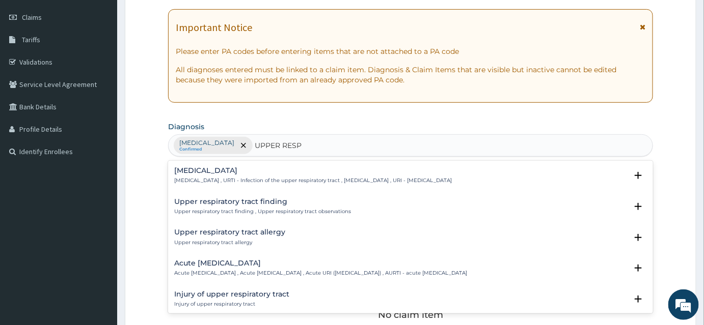
click at [232, 174] on h4 "Upper respiratory infection" at bounding box center [312, 171] width 277 height 8
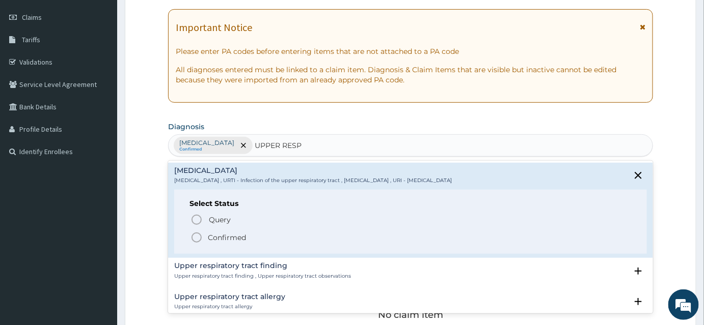
click at [194, 236] on icon "status option filled" at bounding box center [196, 238] width 12 height 12
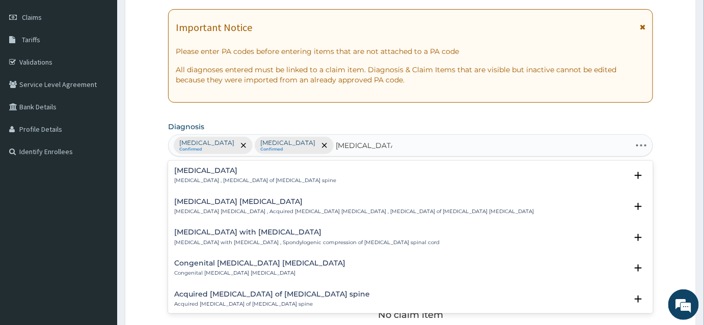
type input "LUMBAR SPOND"
click at [204, 178] on p "Lumbar spondylosis , Osteoarthritis of lumbar spine" at bounding box center [255, 180] width 162 height 7
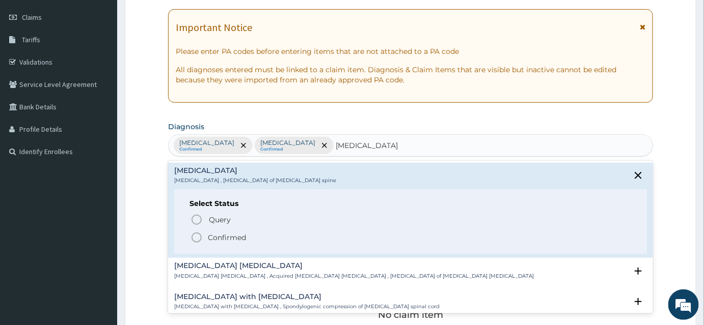
click at [199, 234] on icon "status option filled" at bounding box center [196, 238] width 12 height 12
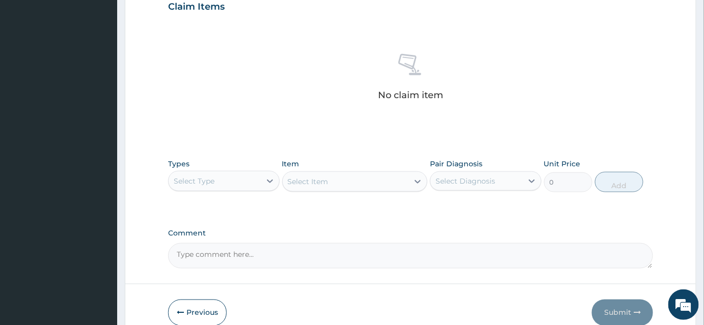
scroll to position [407, 0]
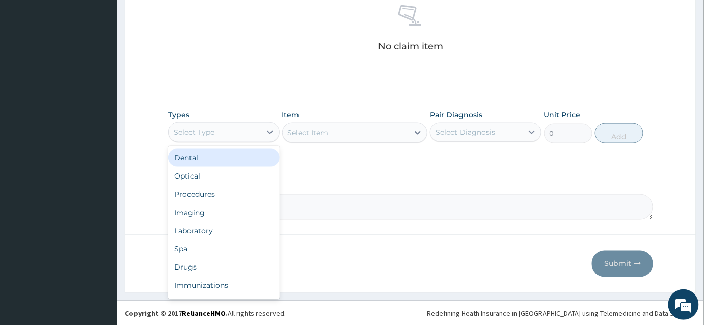
click at [208, 124] on div "Select Type" at bounding box center [215, 132] width 92 height 16
click at [202, 189] on div "Procedures" at bounding box center [224, 194] width 112 height 18
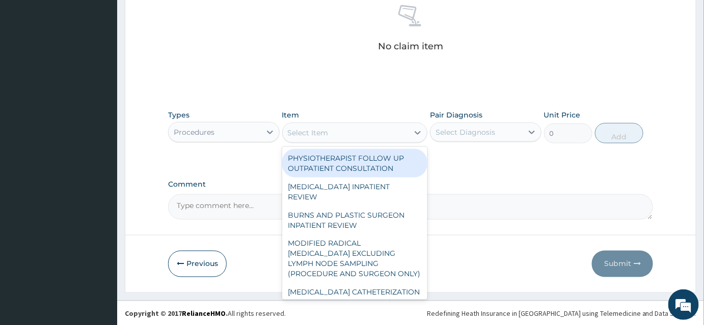
click at [307, 136] on div "Select Item" at bounding box center [308, 133] width 41 height 10
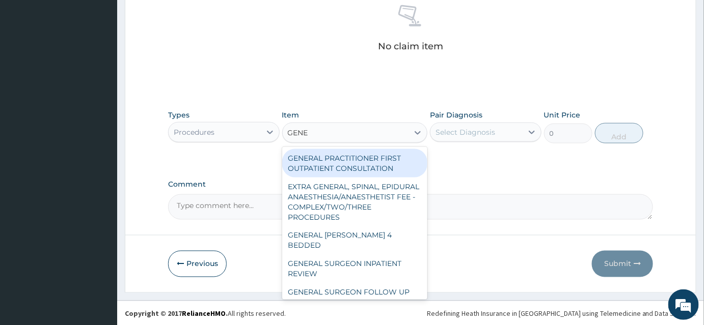
type input "GENER"
click at [311, 168] on div "GENERAL PRACTITIONER FIRST OUTPATIENT CONSULTATION" at bounding box center [355, 163] width 146 height 29
type input "3750"
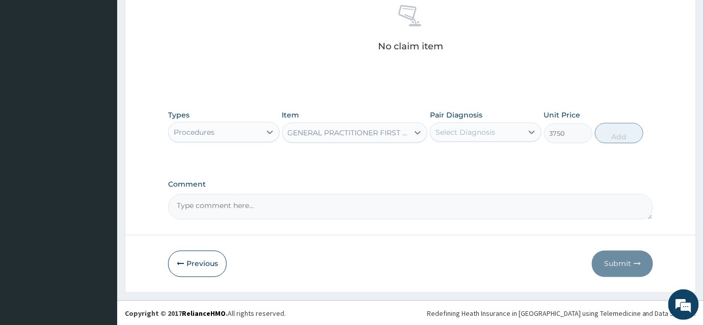
click at [512, 135] on div "Select Diagnosis" at bounding box center [476, 132] width 92 height 16
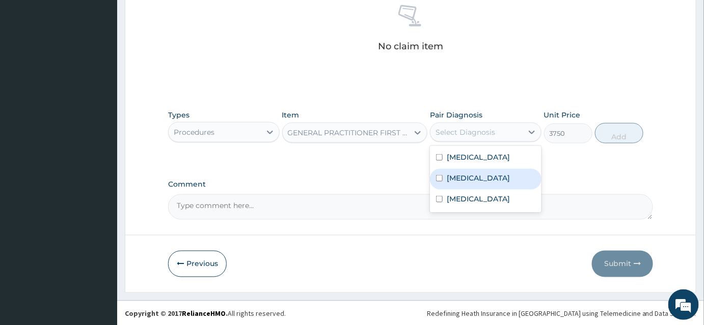
click at [461, 179] on label "Upper respiratory infection" at bounding box center [478, 178] width 63 height 10
checkbox input "true"
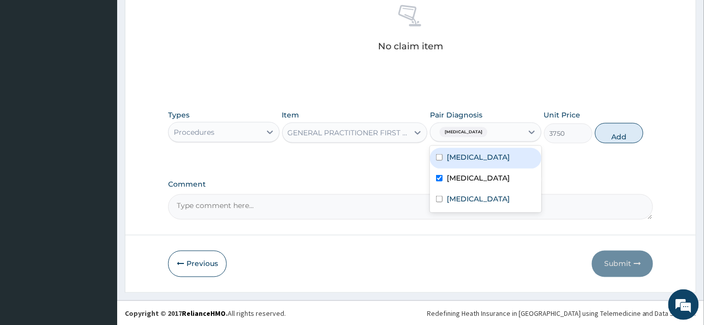
click at [459, 160] on label "Malaria" at bounding box center [478, 157] width 63 height 10
checkbox input "true"
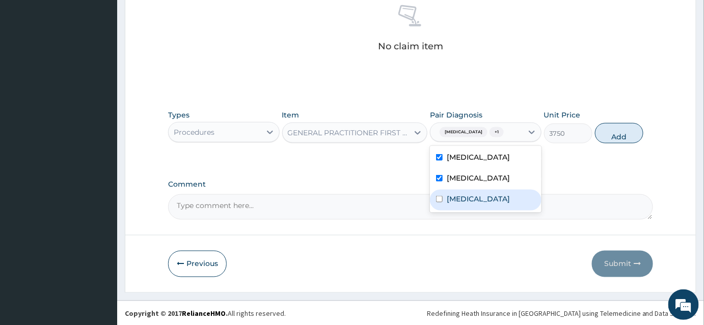
click at [467, 204] on label "Lumbar spondylosis" at bounding box center [478, 199] width 63 height 10
checkbox input "true"
click at [611, 140] on button "Add" at bounding box center [619, 133] width 48 height 20
type input "0"
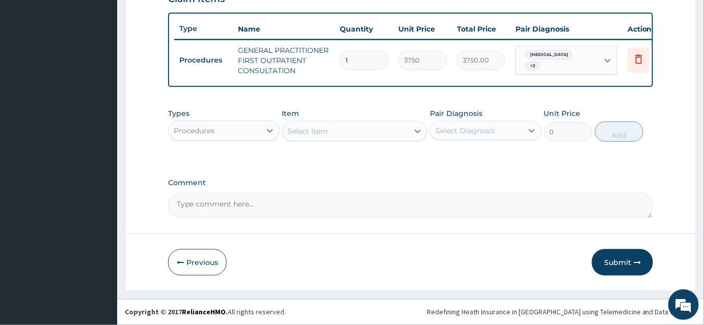
scroll to position [371, 0]
click at [210, 135] on div "Procedures" at bounding box center [194, 131] width 41 height 10
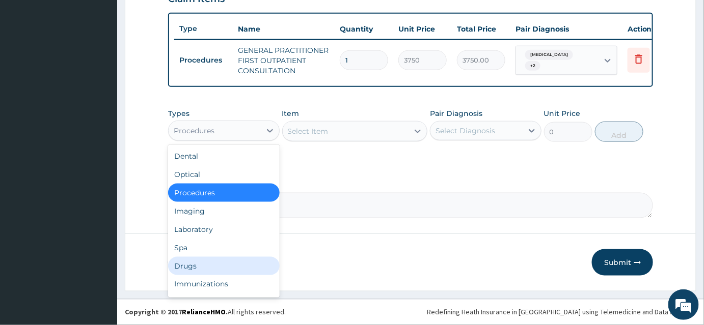
click at [189, 266] on div "Drugs" at bounding box center [224, 266] width 112 height 18
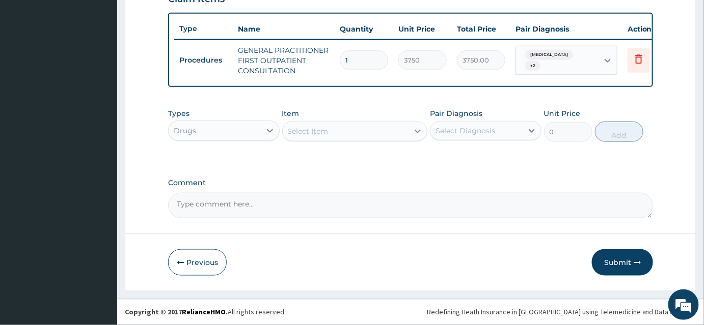
click at [323, 135] on div "Select Item" at bounding box center [308, 131] width 41 height 10
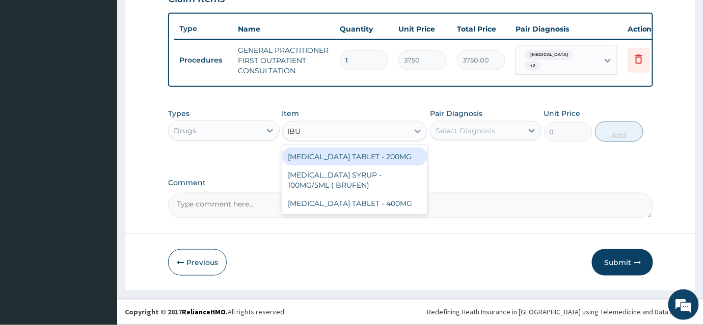
type input "IBUP"
click at [357, 153] on div "IBUPROFEN TABLET - 200MG" at bounding box center [355, 157] width 146 height 18
type input "672"
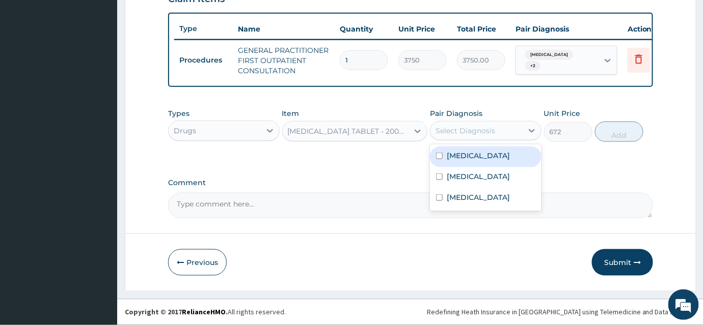
click at [484, 131] on div "Select Diagnosis" at bounding box center [465, 131] width 60 height 10
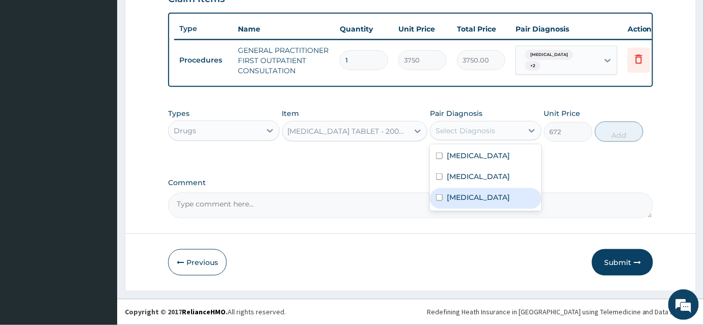
click at [465, 203] on label "Lumbar spondylosis" at bounding box center [478, 197] width 63 height 10
checkbox input "true"
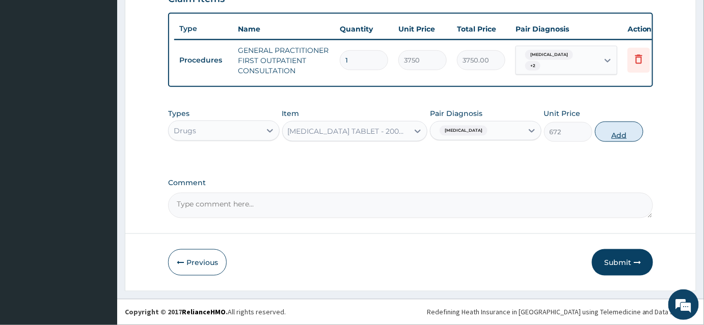
click at [622, 137] on button "Add" at bounding box center [619, 132] width 48 height 20
type input "0"
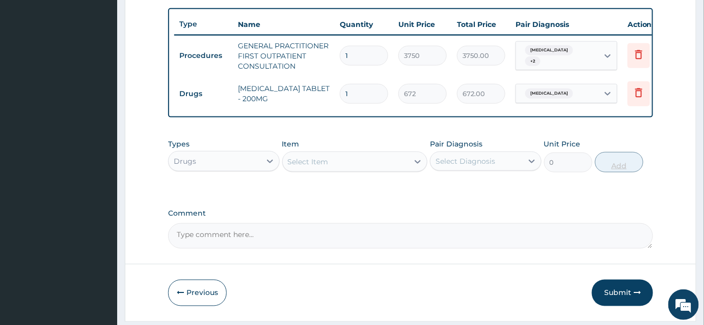
type input "15"
type input "10080.00"
type input "15"
click at [328, 168] on div "Select Item" at bounding box center [346, 162] width 126 height 16
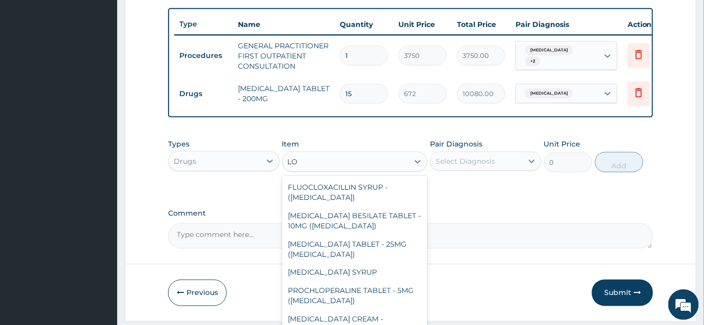
type input "L"
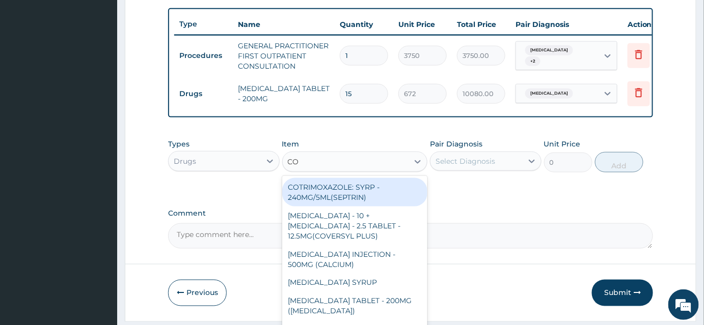
type input "COA"
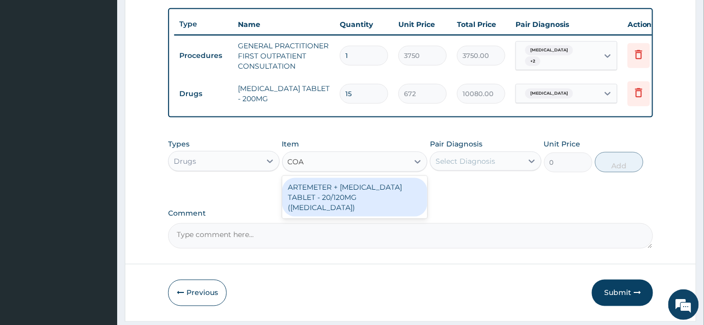
click at [375, 196] on div "ARTEMETER + LUMEFANTRINE TABLET - 20/120MG (COARTEM)" at bounding box center [355, 197] width 146 height 39
type input "210"
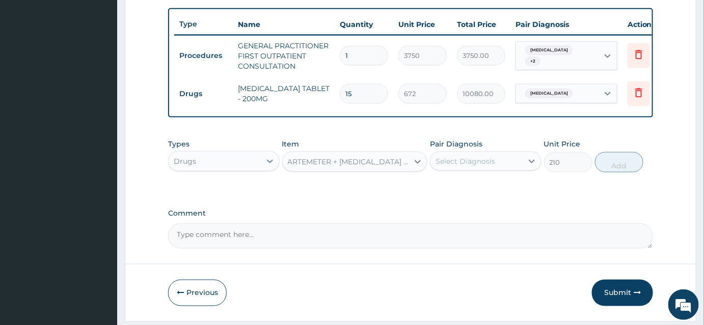
click at [454, 170] on div "Select Diagnosis" at bounding box center [476, 161] width 92 height 16
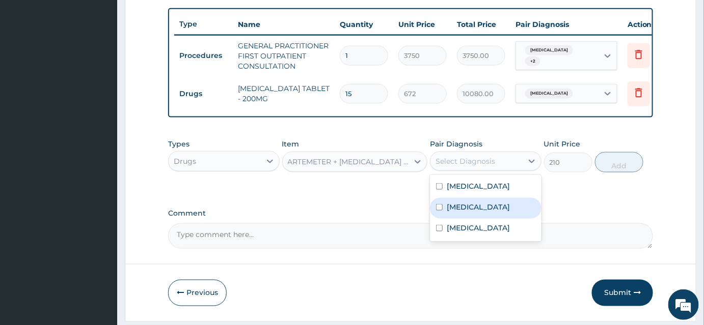
click at [457, 212] on label "Upper respiratory infection" at bounding box center [478, 207] width 63 height 10
checkbox input "true"
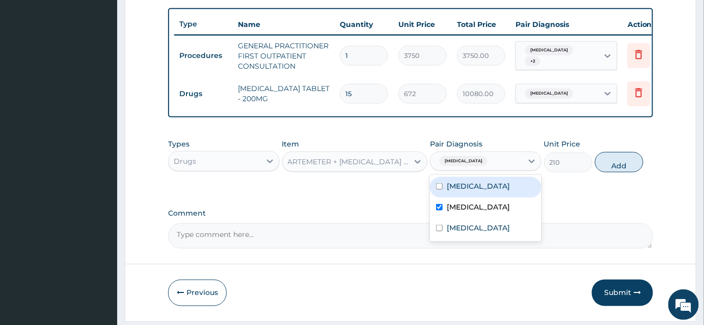
click at [454, 191] on label "Malaria" at bounding box center [478, 186] width 63 height 10
checkbox input "true"
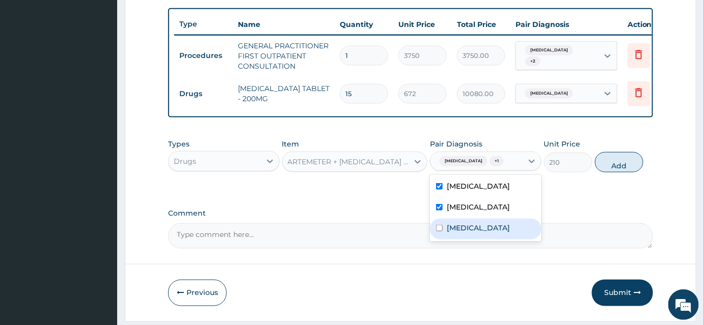
click at [449, 233] on label "Lumbar spondylosis" at bounding box center [478, 228] width 63 height 10
checkbox input "true"
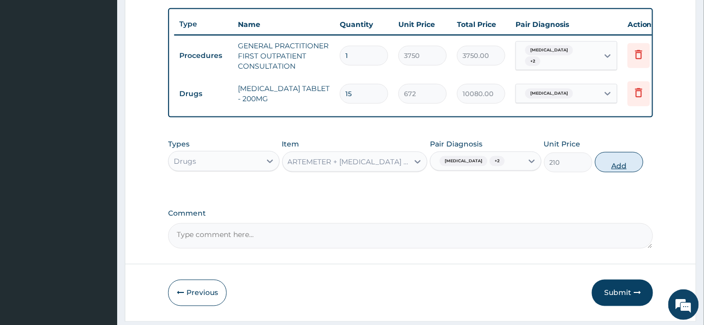
click at [613, 173] on button "Add" at bounding box center [619, 162] width 48 height 20
type input "0"
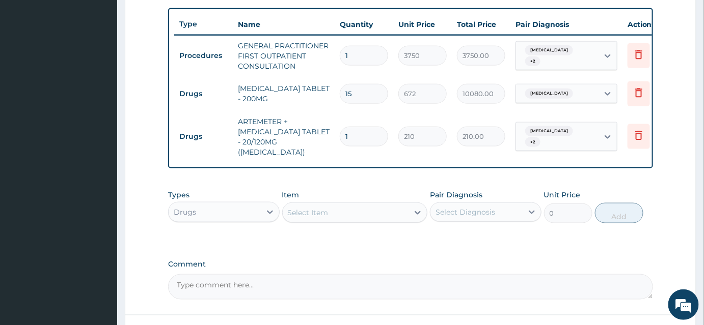
drag, startPoint x: 364, startPoint y: 131, endPoint x: 317, endPoint y: 131, distance: 46.8
click at [317, 131] on tr "Drugs ARTEMETER + LUMEFANTRINE TABLET - 20/120MG (COARTEM) 1 210 210.00 Upper r…" at bounding box center [423, 137] width 499 height 51
type input "2"
type input "420.00"
type input "24"
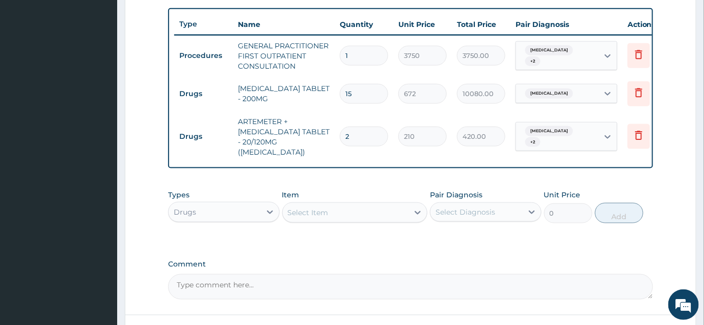
type input "5040.00"
type input "24"
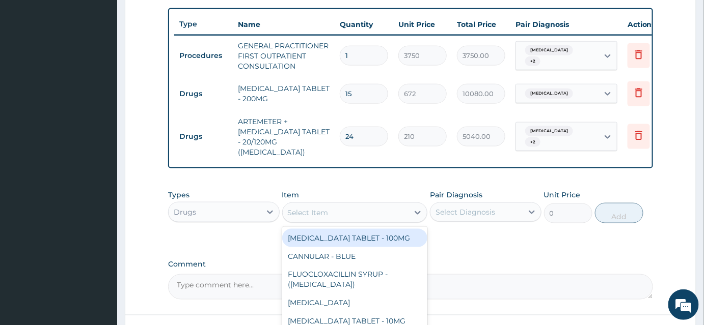
click at [318, 205] on div "Select Item" at bounding box center [346, 213] width 126 height 16
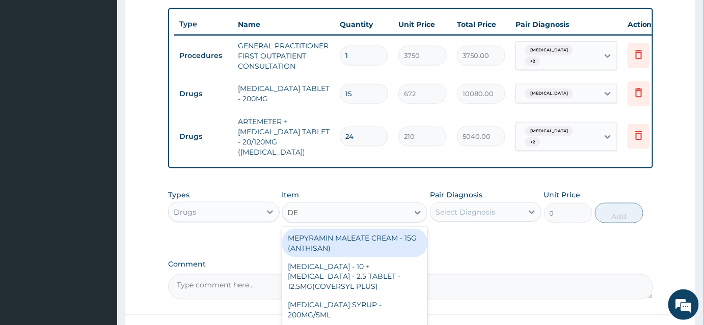
type input "DEQ"
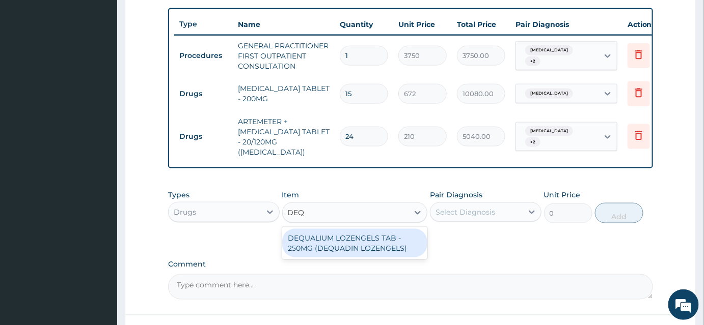
click at [349, 236] on div "DEQUALIUM LOZENGELS TAB - 250MG (DEQUADIN LOZENGELS)" at bounding box center [355, 243] width 146 height 29
type input "112"
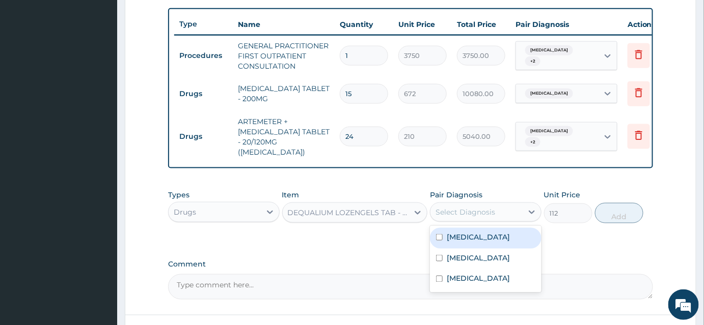
click at [457, 203] on div "Select Diagnosis" at bounding box center [486, 212] width 112 height 19
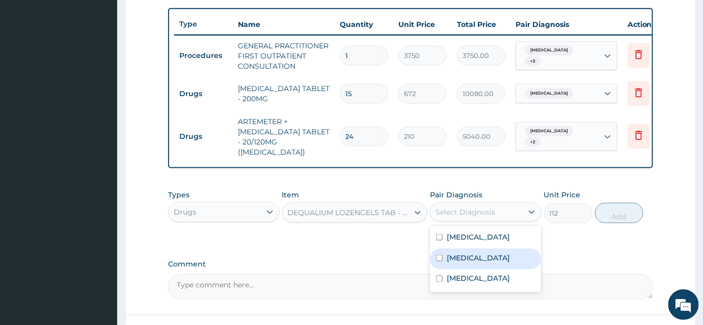
click at [456, 258] on label "Upper respiratory infection" at bounding box center [478, 258] width 63 height 10
checkbox input "true"
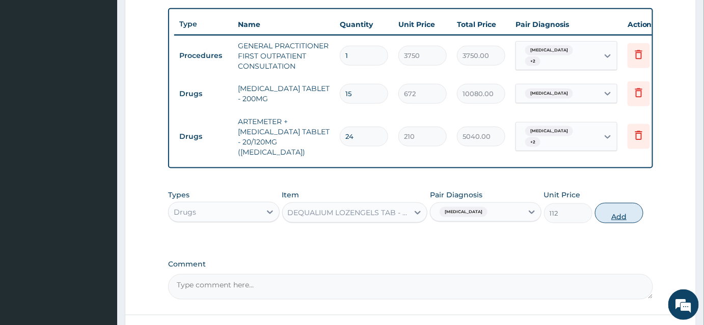
click at [609, 209] on button "Add" at bounding box center [619, 213] width 48 height 20
type input "0"
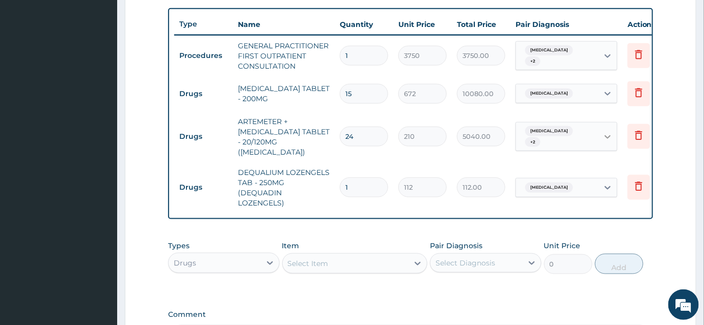
click at [601, 128] on div at bounding box center [607, 137] width 18 height 18
click at [524, 175] on div "Upper respiratory infection" at bounding box center [578, 182] width 127 height 21
checkbox input "false"
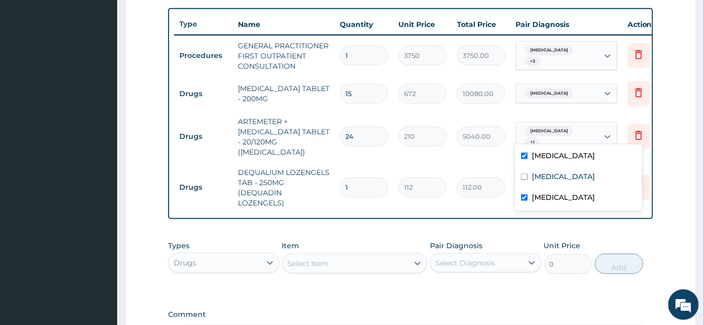
click at [526, 199] on input "checkbox" at bounding box center [524, 198] width 7 height 7
checkbox input "false"
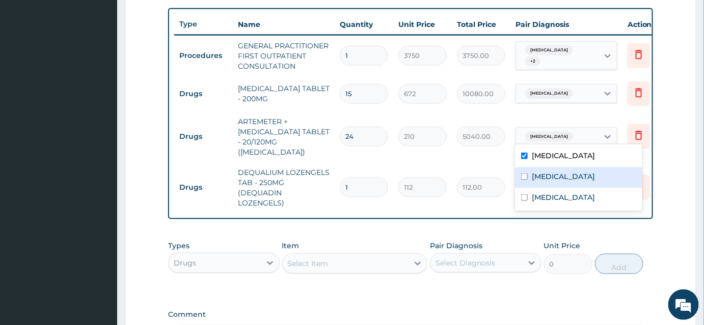
click at [457, 196] on tr "Drugs DEQUALIUM LOZENGELS TAB - 250MG (DEQUADIN LOZENGELS) 1 112 112.00 Upper r…" at bounding box center [423, 187] width 499 height 51
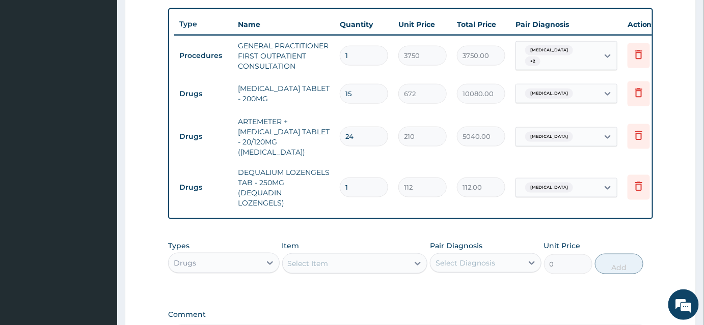
drag, startPoint x: 359, startPoint y: 176, endPoint x: 320, endPoint y: 174, distance: 39.3
click at [320, 174] on tr "Drugs DEQUALIUM LOZENGELS TAB - 250MG (DEQUADIN LOZENGELS) 1 112 112.00 Upper r…" at bounding box center [423, 187] width 499 height 51
type input "9"
type input "1008.00"
type input "9"
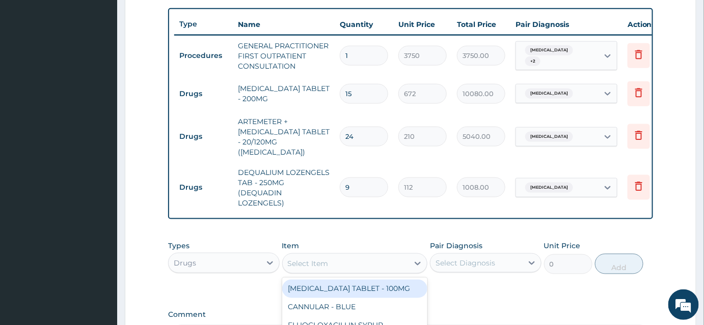
click at [295, 259] on div "Select Item" at bounding box center [308, 264] width 41 height 10
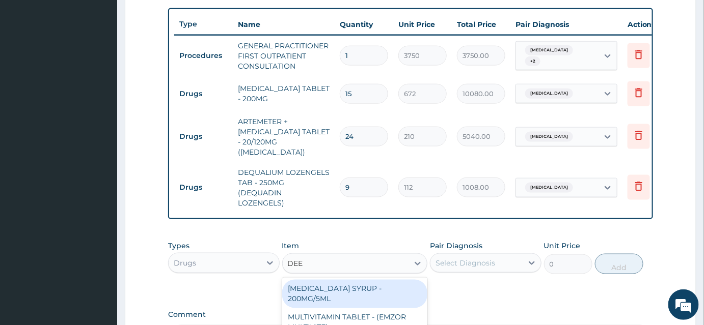
type input "DEEP"
click at [320, 287] on div "METHYL SALICYLATE SPRAY - DEEP HEAT SPRAY" at bounding box center [355, 294] width 146 height 29
type input "3639.9999999999995"
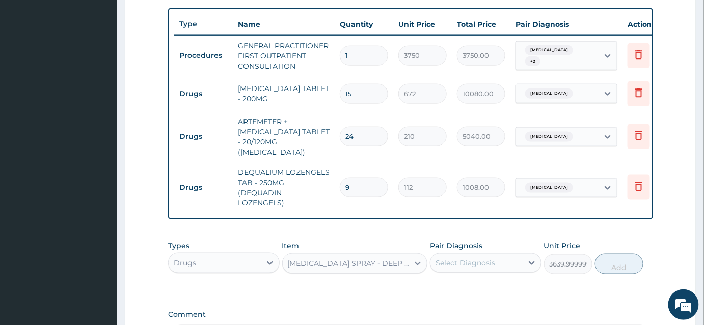
click at [477, 263] on div "Select Diagnosis" at bounding box center [465, 263] width 60 height 10
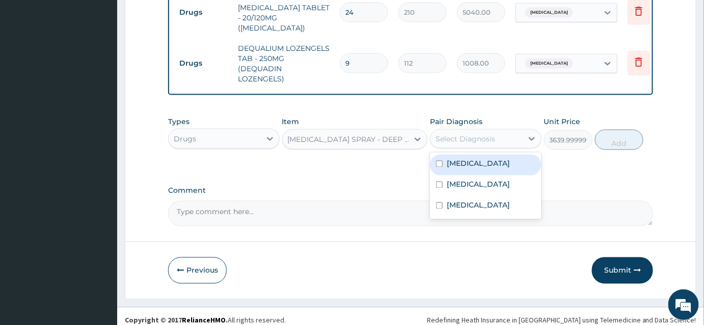
scroll to position [497, 0]
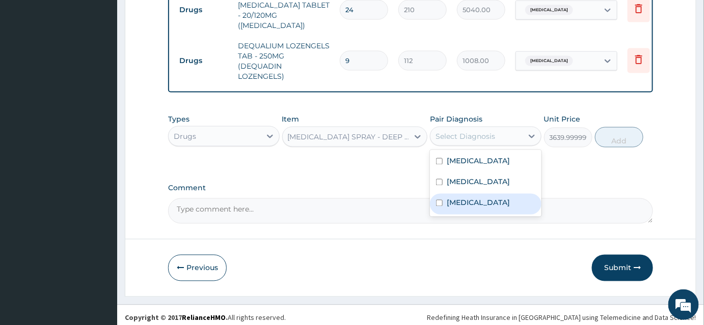
click at [438, 204] on div "Lumbar spondylosis" at bounding box center [486, 204] width 112 height 21
checkbox input "true"
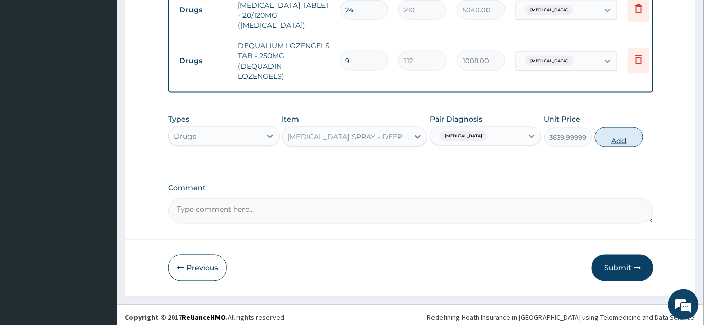
click at [609, 133] on button "Add" at bounding box center [619, 137] width 48 height 20
type input "0"
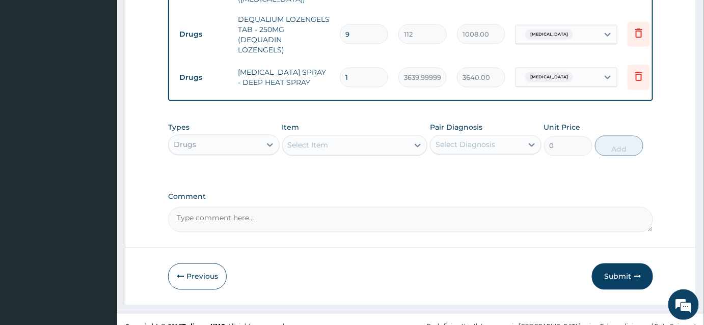
scroll to position [538, 0]
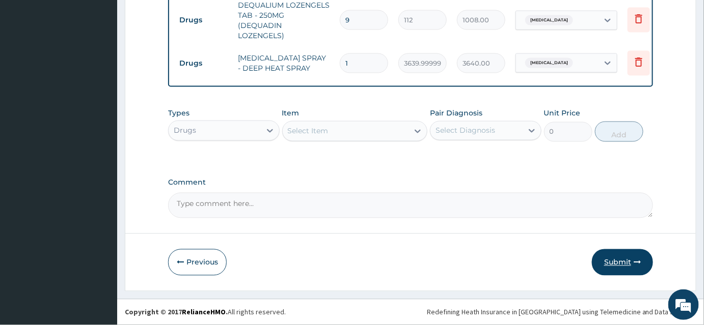
click at [615, 256] on button "Submit" at bounding box center [622, 262] width 61 height 26
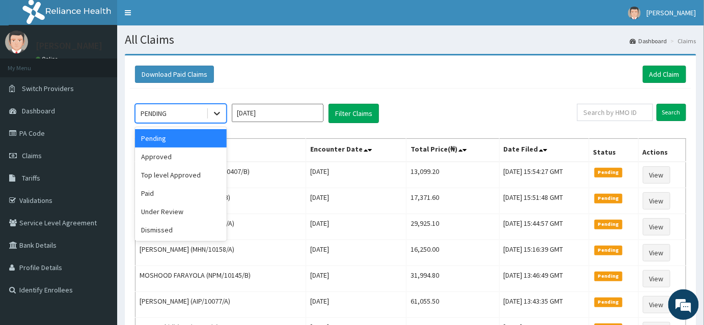
click at [217, 111] on icon at bounding box center [217, 113] width 10 height 10
click at [176, 159] on div "Approved" at bounding box center [181, 157] width 92 height 18
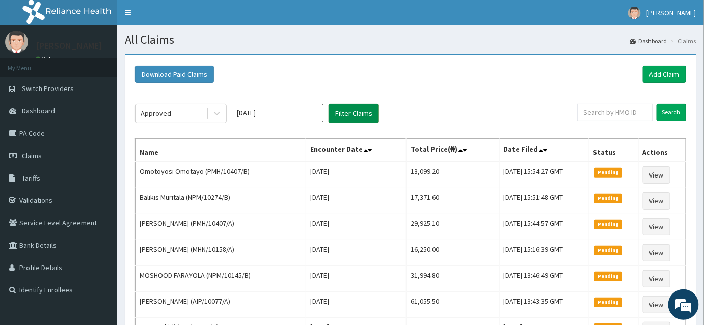
click at [355, 105] on button "Filter Claims" at bounding box center [353, 113] width 50 height 19
